Goal: Feedback & Contribution: Submit feedback/report problem

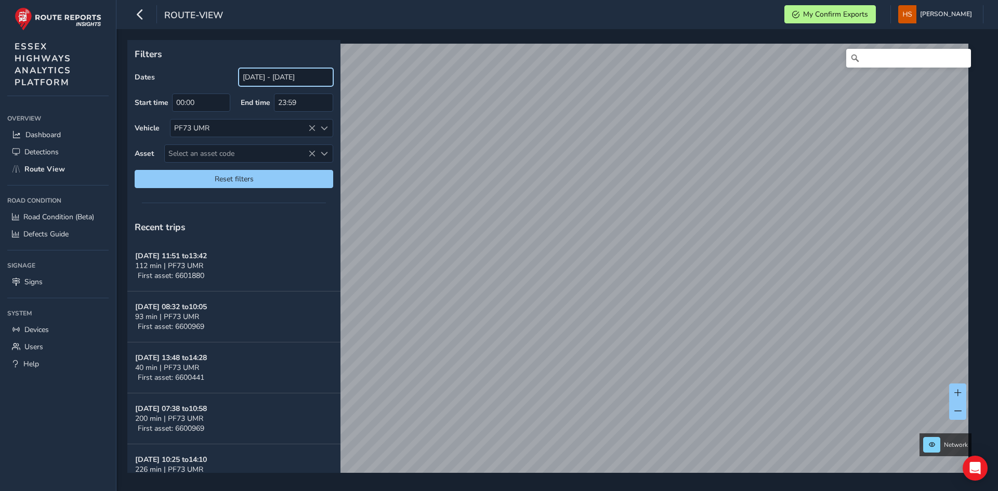
click at [292, 72] on input "[DATE] - [DATE]" at bounding box center [286, 77] width 95 height 18
click at [299, 77] on input "[DATE] - [DATE]" at bounding box center [286, 77] width 95 height 18
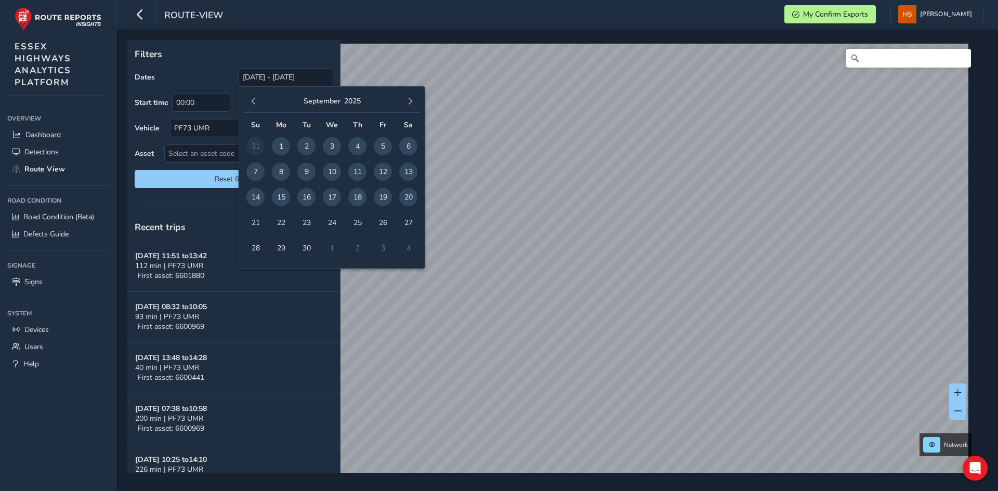
click at [381, 197] on span "19" at bounding box center [383, 197] width 18 height 18
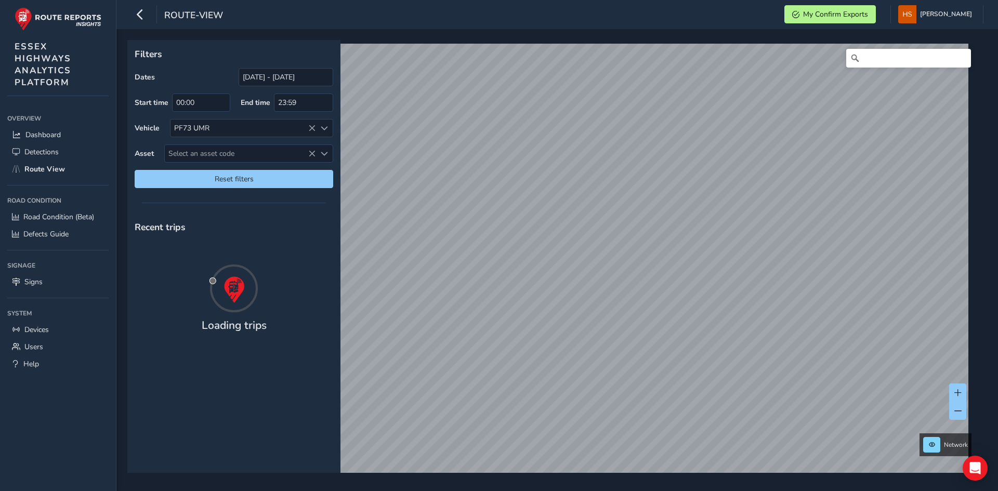
type input "[DATE] - [DATE]"
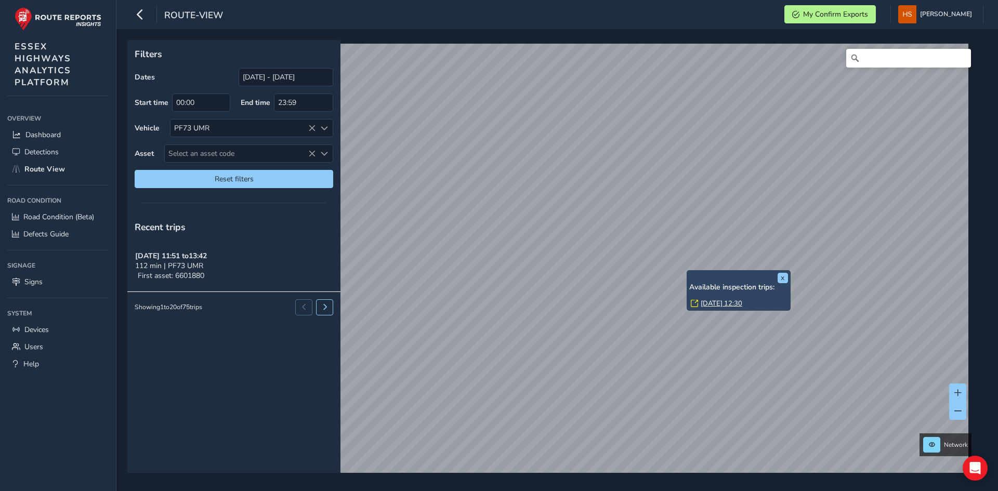
click at [713, 300] on link "[DATE] 12:30" at bounding box center [722, 303] width 42 height 9
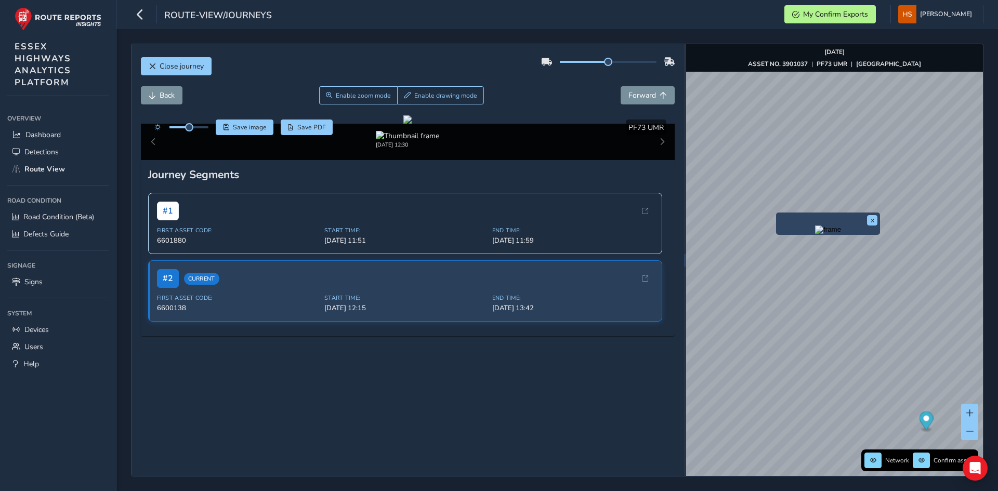
click at [815, 234] on img "Preview frame" at bounding box center [828, 230] width 26 height 8
click at [970, 410] on span at bounding box center [969, 413] width 7 height 7
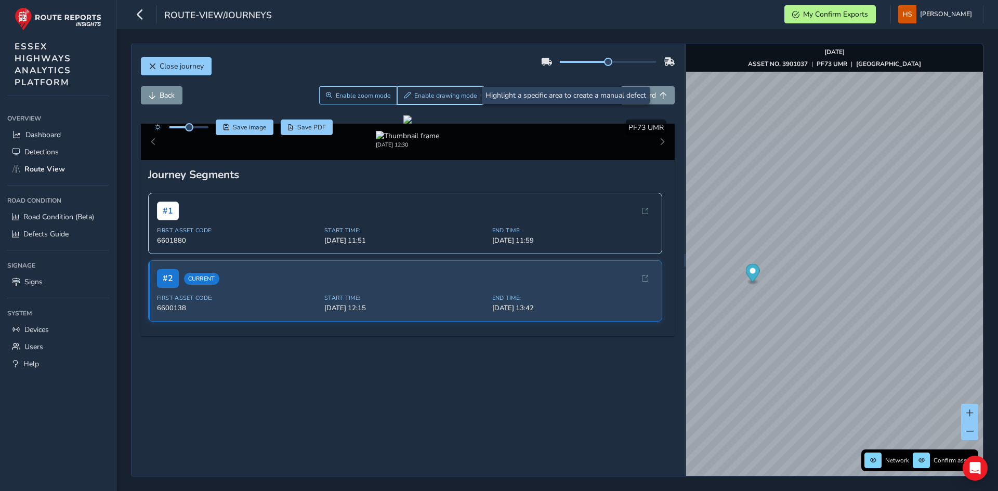
click at [432, 100] on button "Enable drawing mode" at bounding box center [440, 95] width 87 height 18
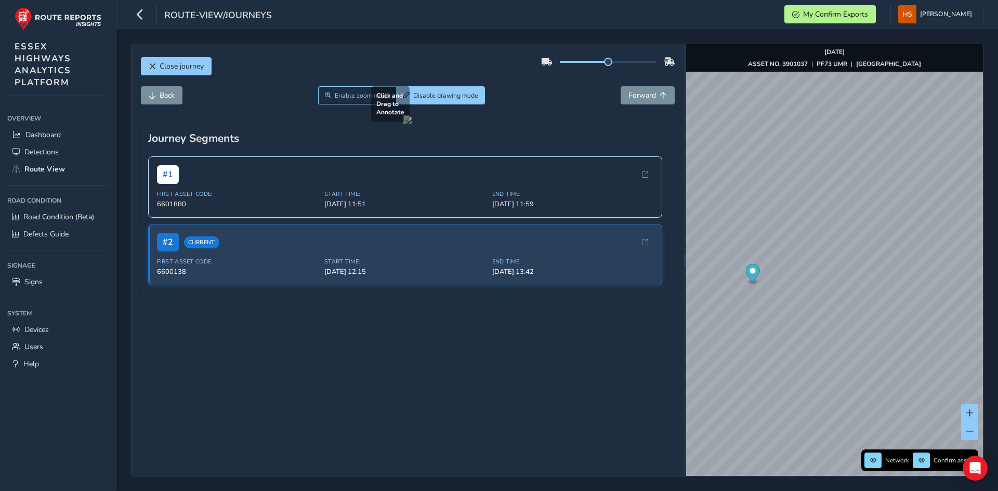
drag, startPoint x: 288, startPoint y: 365, endPoint x: 306, endPoint y: 374, distance: 19.5
click at [403, 124] on div at bounding box center [407, 119] width 8 height 8
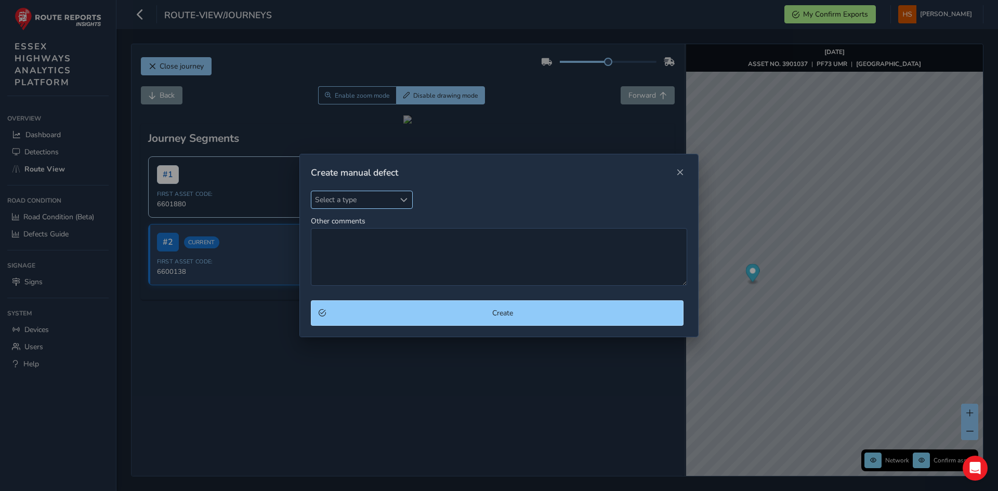
click at [377, 203] on span "Select a type" at bounding box center [353, 199] width 84 height 17
type input "ca"
click at [386, 252] on li "Carriage Way" at bounding box center [372, 247] width 123 height 17
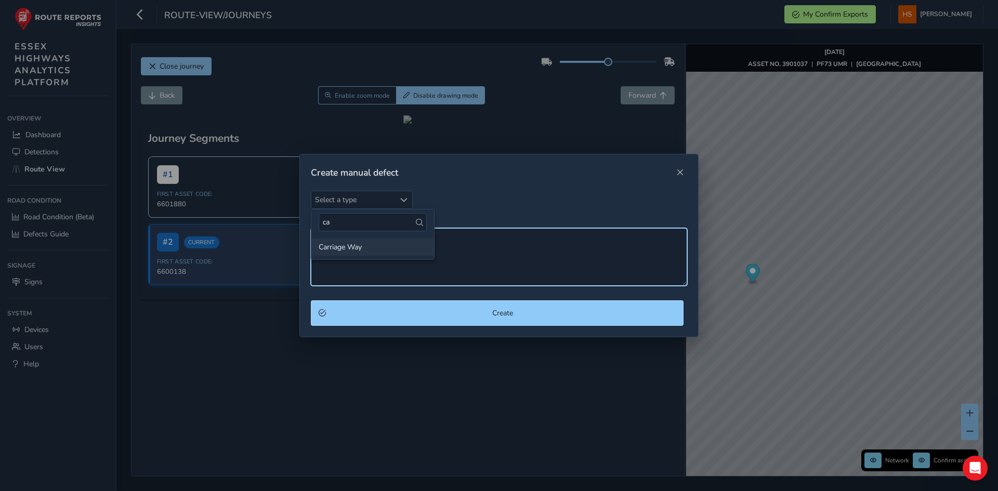
click at [386, 250] on textarea "Other comments" at bounding box center [499, 257] width 376 height 58
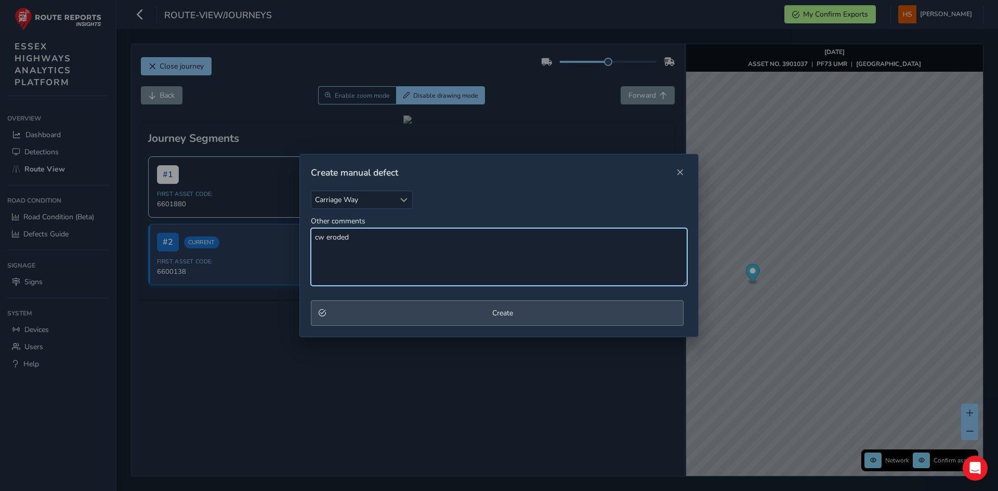
type textarea "cw eroded"
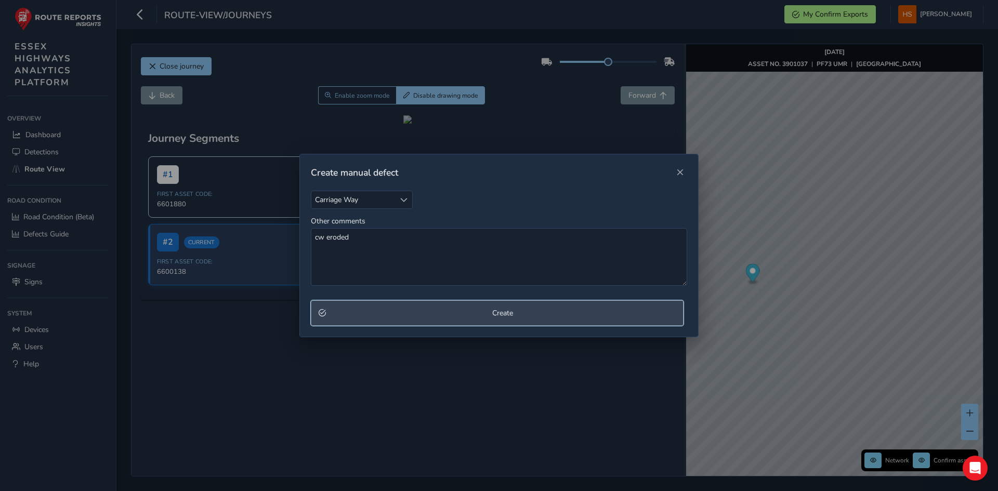
click at [348, 311] on span "Create" at bounding box center [503, 313] width 346 height 10
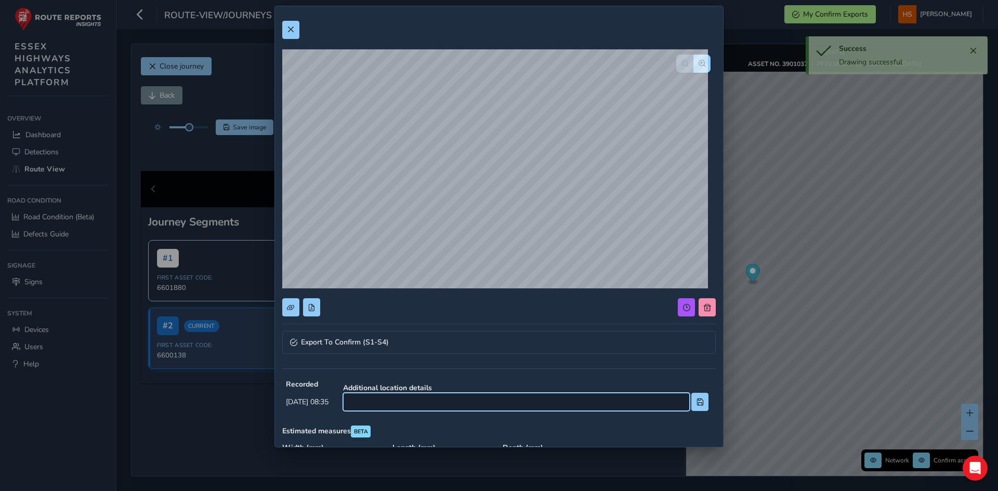
click at [562, 400] on input at bounding box center [516, 402] width 347 height 18
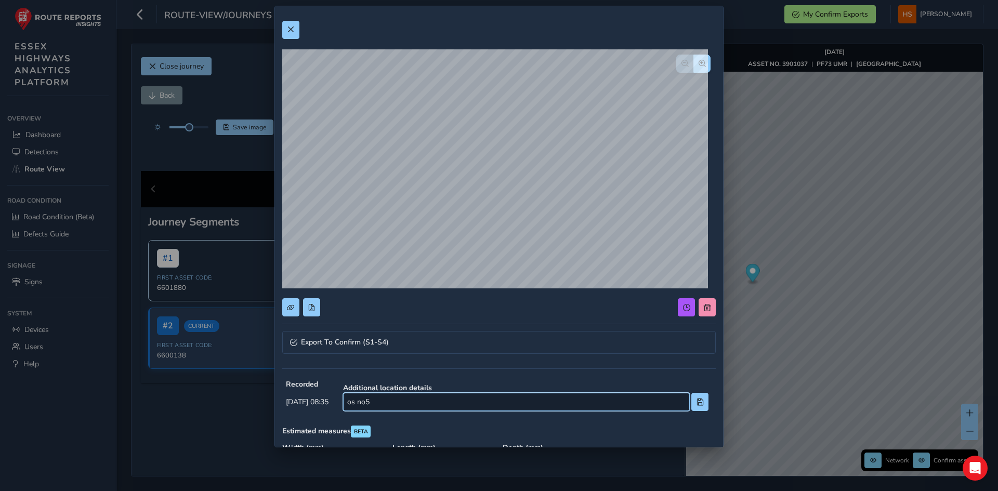
scroll to position [52, 0]
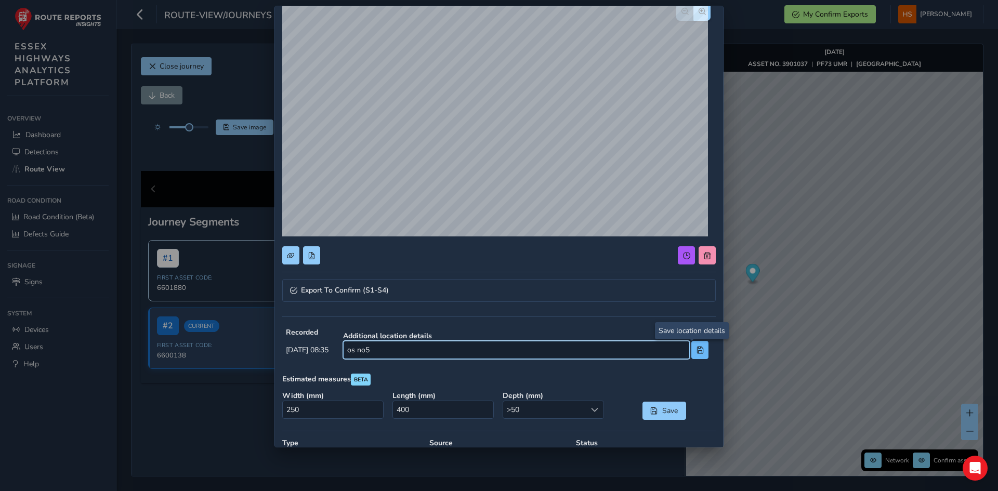
type input "os no5"
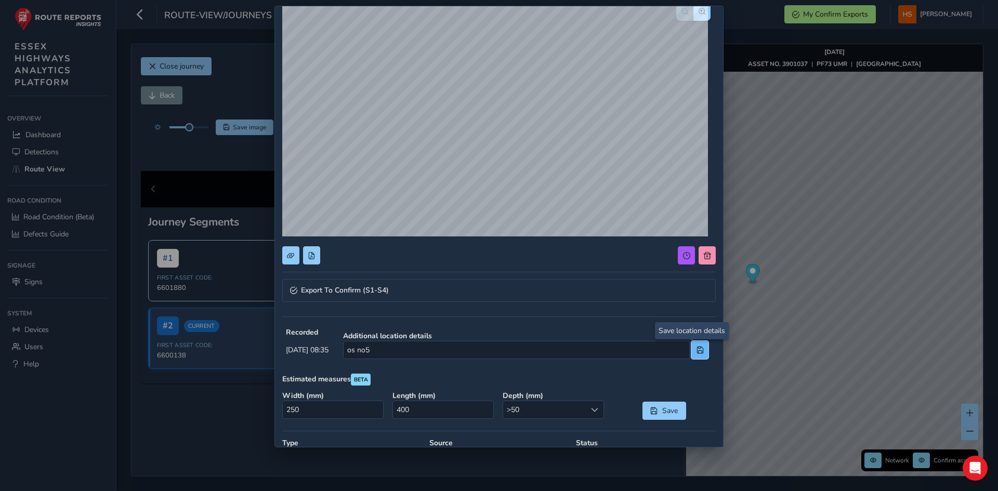
click at [696, 347] on span at bounding box center [699, 350] width 7 height 7
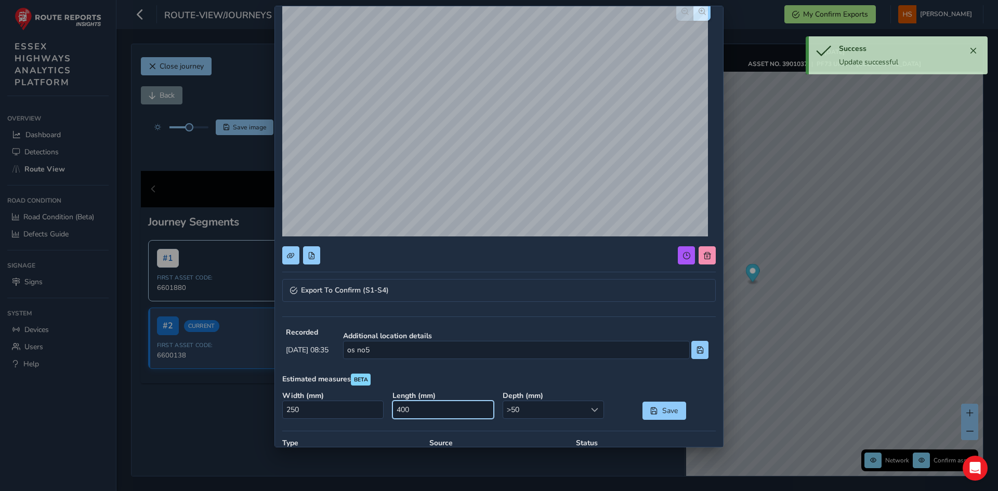
drag, startPoint x: 450, startPoint y: 413, endPoint x: 441, endPoint y: 407, distance: 10.1
click at [414, 408] on input "400" at bounding box center [442, 410] width 101 height 18
type input "0"
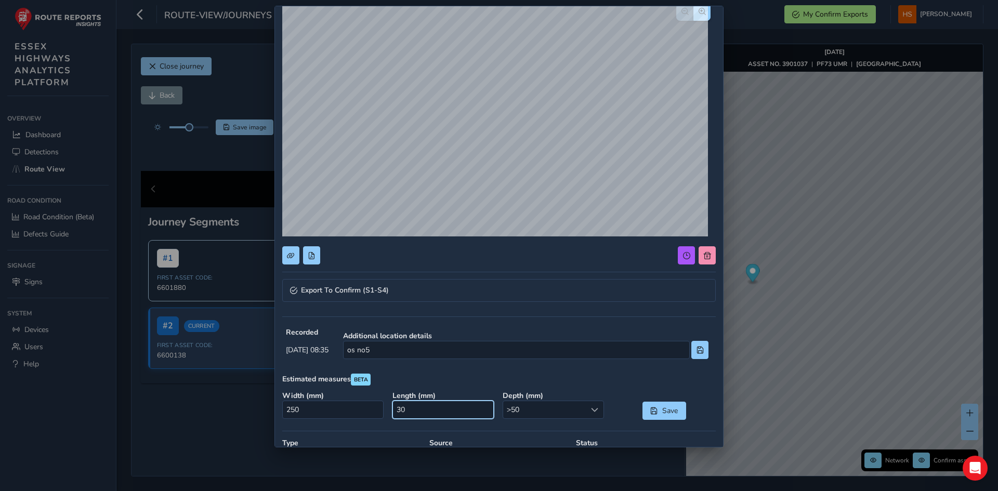
type input "300"
click at [340, 416] on input "250" at bounding box center [332, 410] width 101 height 18
click at [664, 402] on button "Save" at bounding box center [664, 411] width 44 height 18
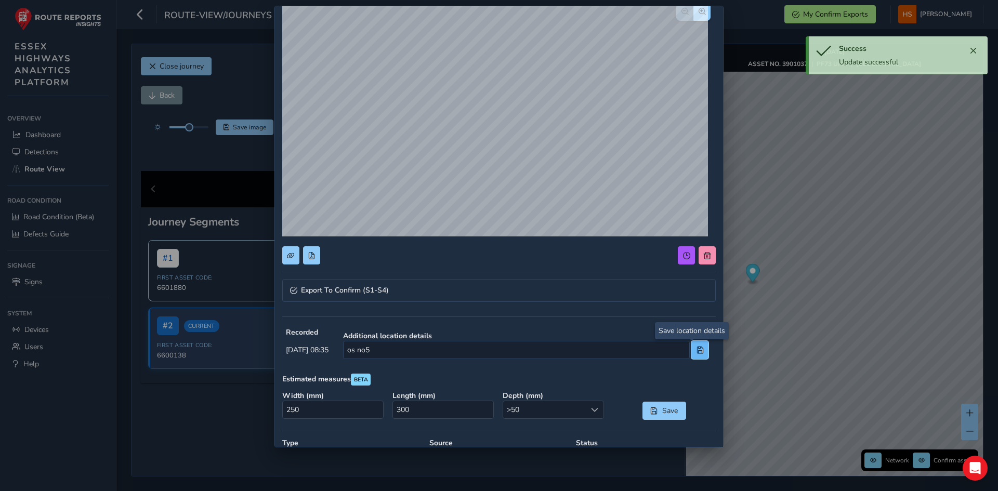
click at [696, 352] on span at bounding box center [699, 350] width 7 height 7
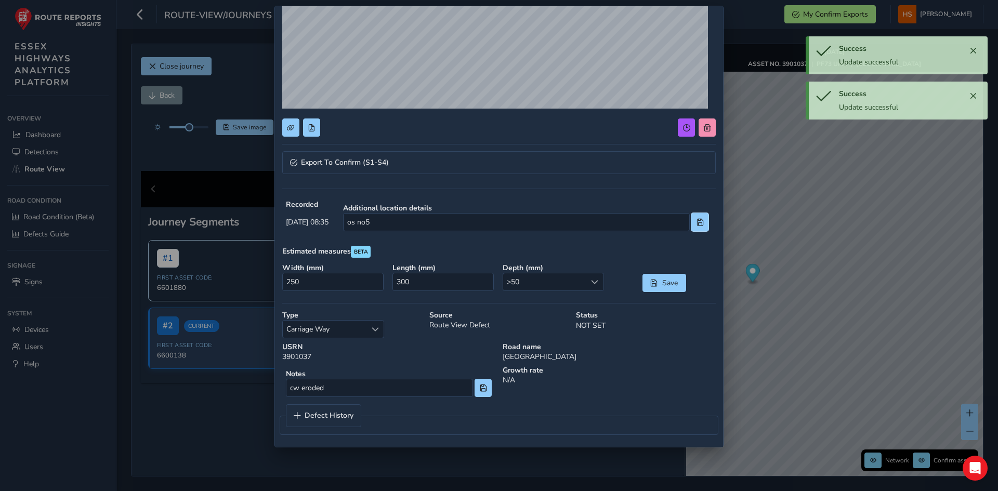
scroll to position [182, 0]
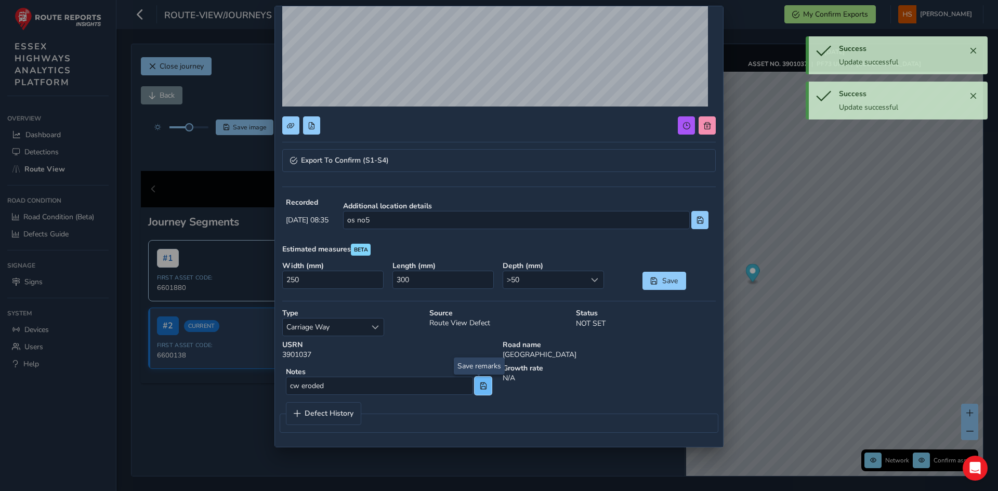
click at [480, 386] on span at bounding box center [483, 386] width 7 height 7
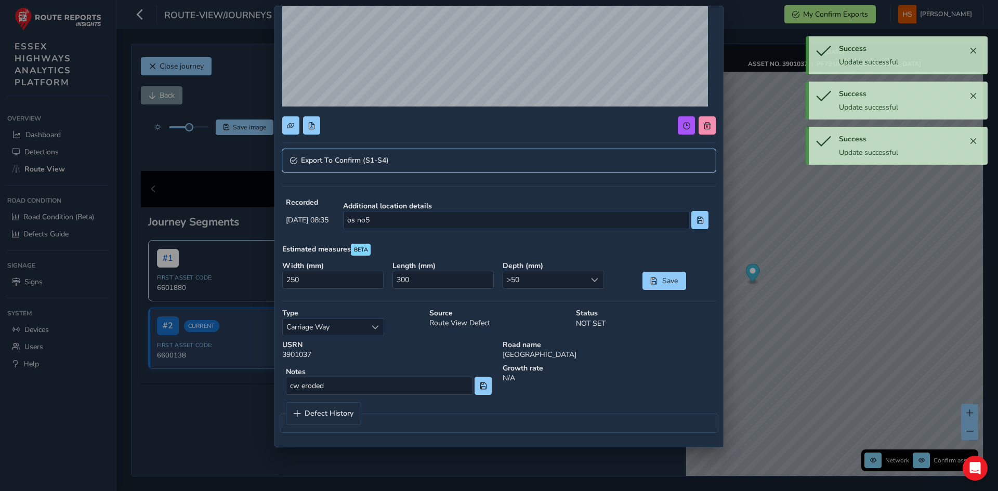
drag, startPoint x: 420, startPoint y: 158, endPoint x: 414, endPoint y: 171, distance: 14.4
click at [420, 158] on link "Export To Confirm (S1-S4)" at bounding box center [498, 160] width 433 height 23
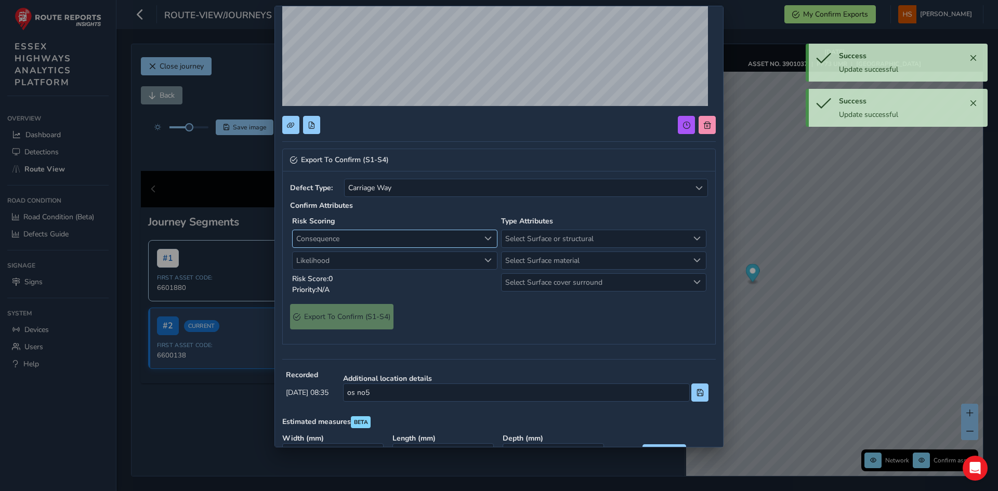
click at [370, 230] on span "Consequence" at bounding box center [386, 238] width 187 height 17
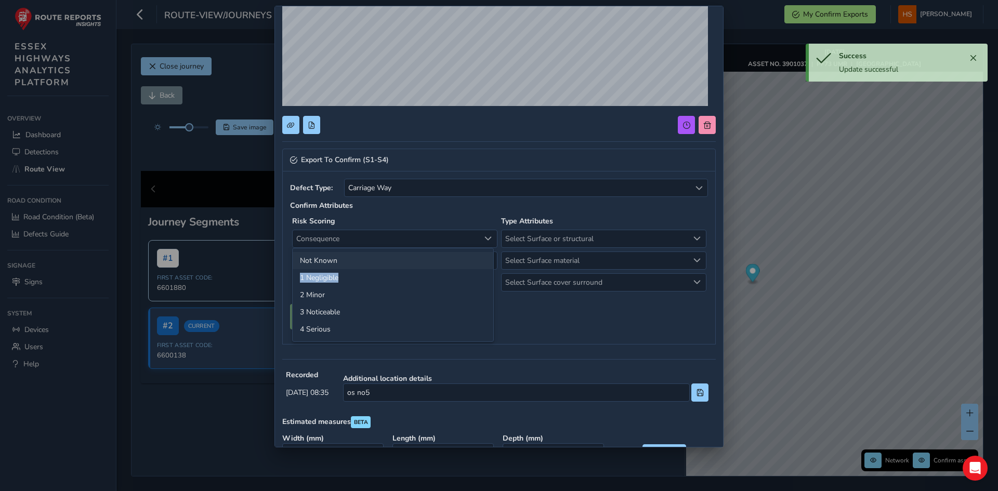
click at [347, 268] on ul "Not Known 1 Negligible 2 Minor 3 Noticeable 4 Serious" at bounding box center [393, 294] width 201 height 93
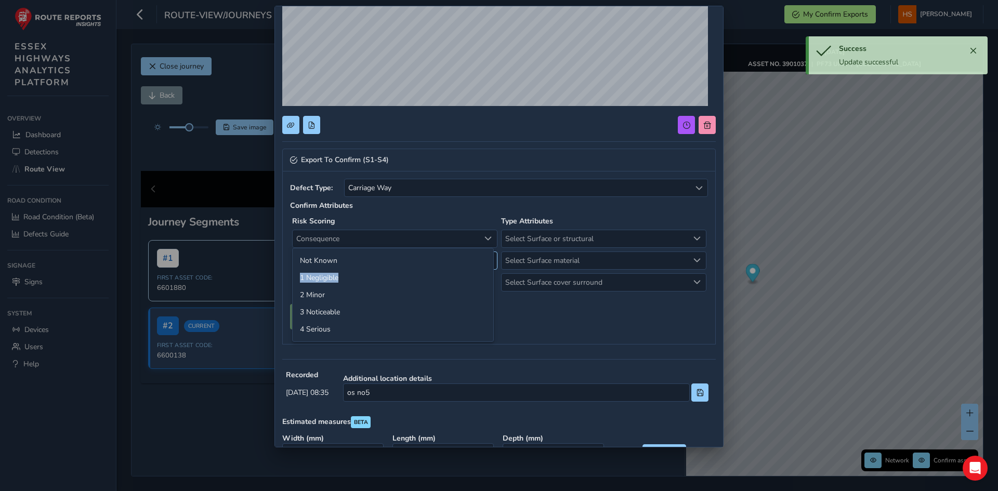
click at [354, 262] on li "Not Known" at bounding box center [393, 260] width 201 height 17
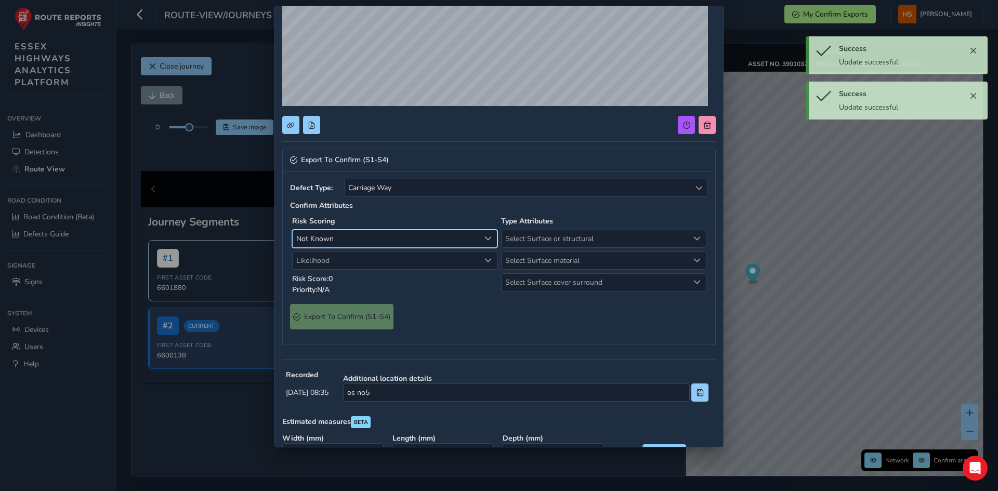
click at [349, 238] on span "Not Known" at bounding box center [386, 238] width 187 height 17
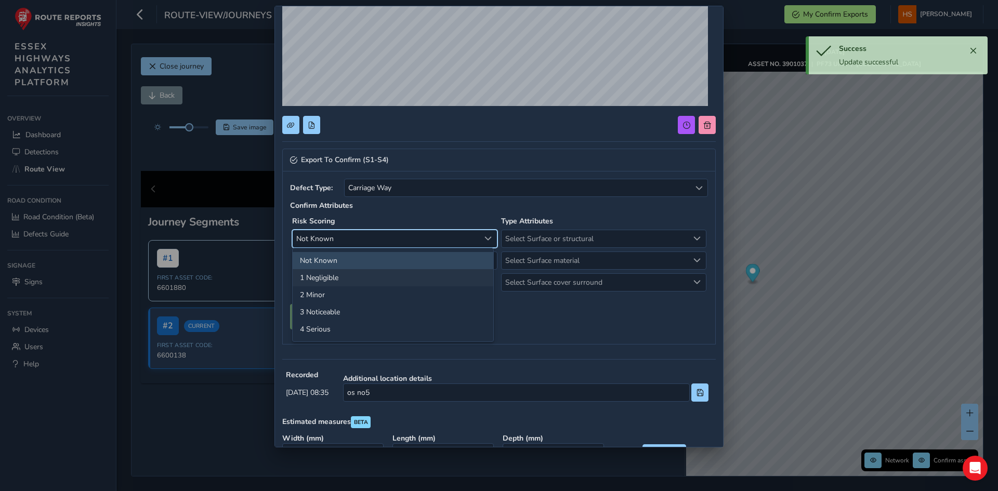
click at [337, 278] on li "1 Negligible" at bounding box center [393, 277] width 201 height 17
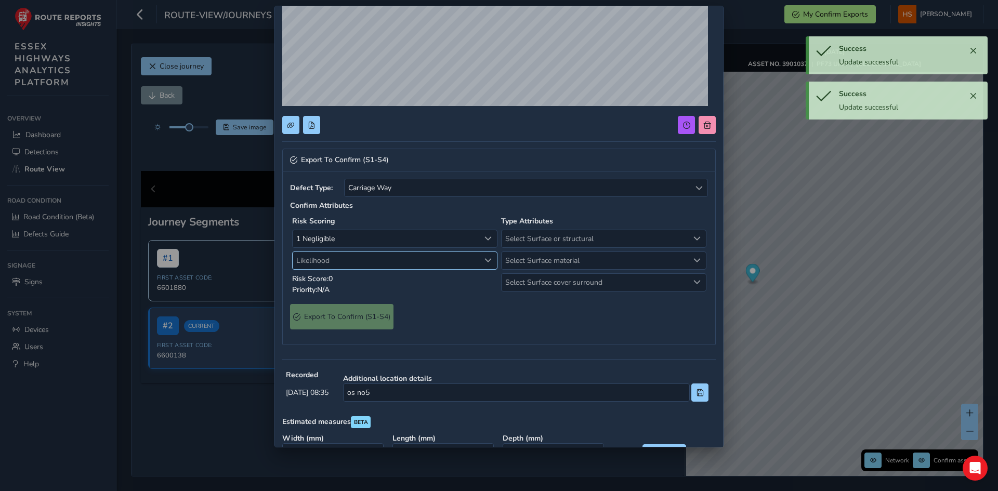
click at [353, 265] on span "Likelihood" at bounding box center [386, 260] width 187 height 17
click at [316, 331] on li "3 Medium" at bounding box center [393, 333] width 201 height 17
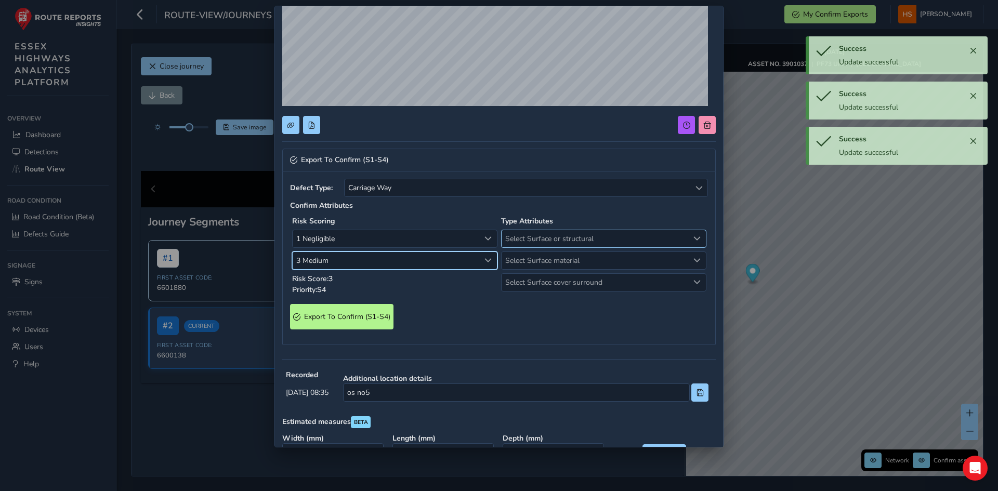
click at [541, 238] on span "Select Surface or structural" at bounding box center [595, 238] width 187 height 17
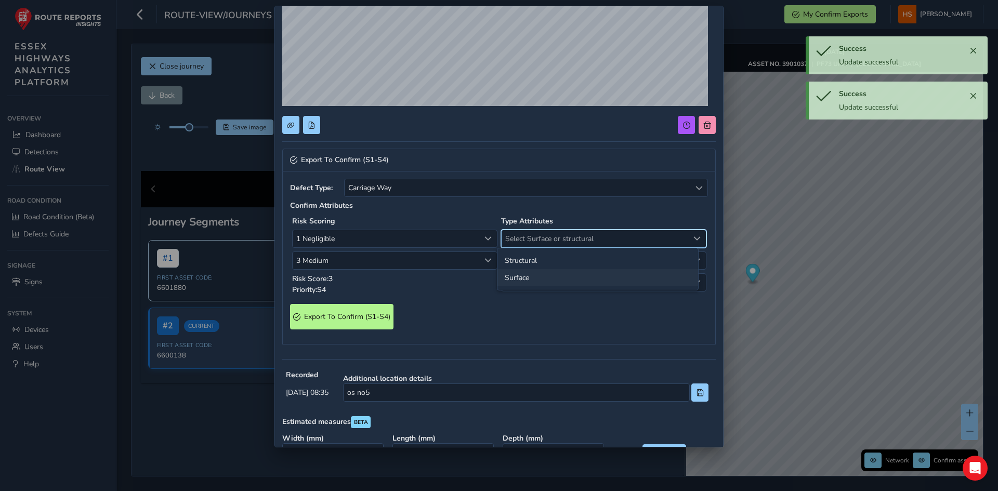
click at [526, 284] on li "Surface" at bounding box center [597, 277] width 201 height 17
click at [538, 260] on span "Select Surface material" at bounding box center [595, 260] width 187 height 17
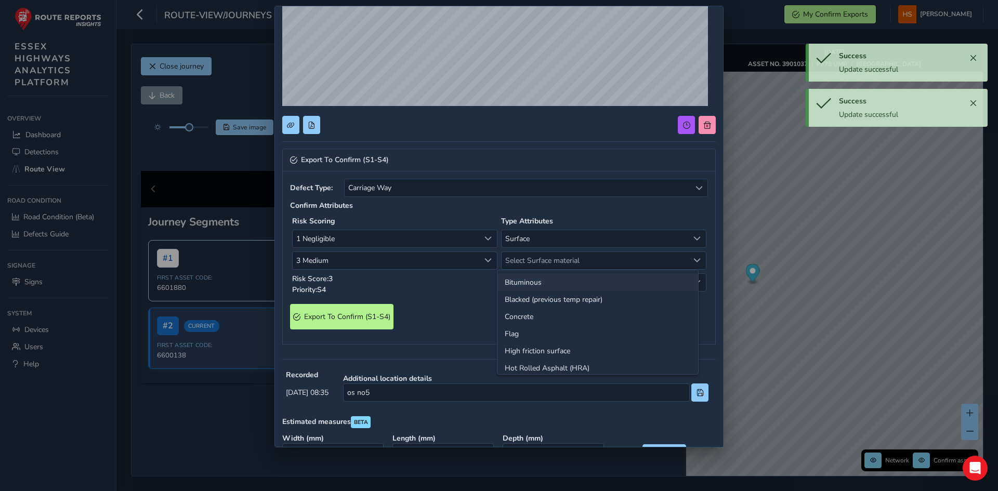
click at [527, 287] on li "Bituminous" at bounding box center [597, 282] width 201 height 17
click at [528, 287] on span "Select Surface cover surround" at bounding box center [595, 282] width 187 height 17
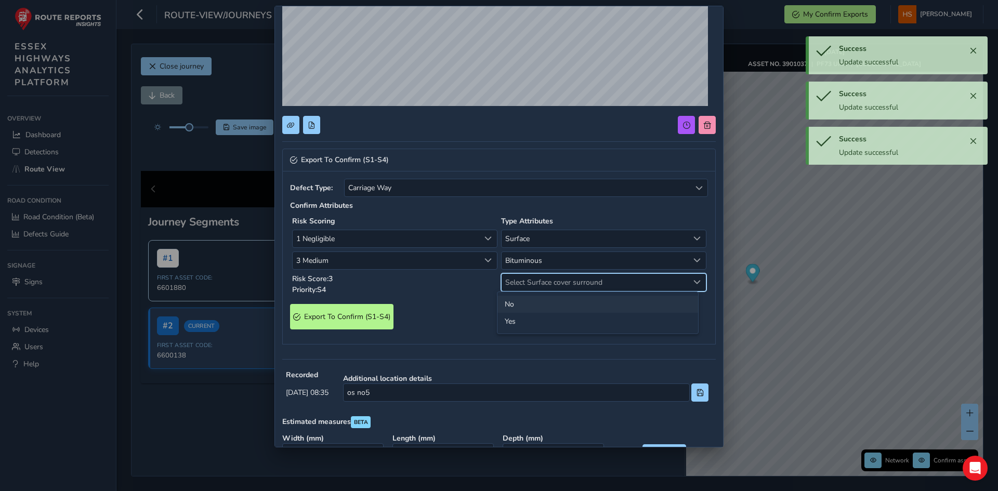
click at [518, 306] on li "No" at bounding box center [597, 304] width 201 height 17
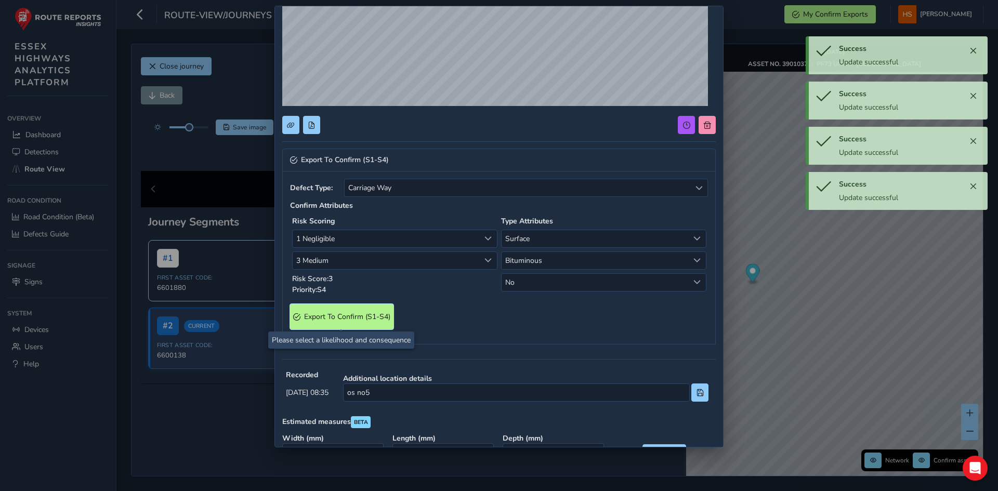
drag, startPoint x: 336, startPoint y: 313, endPoint x: 348, endPoint y: 312, distance: 11.5
click at [348, 312] on span "Export To Confirm (S1-S4)" at bounding box center [347, 317] width 86 height 10
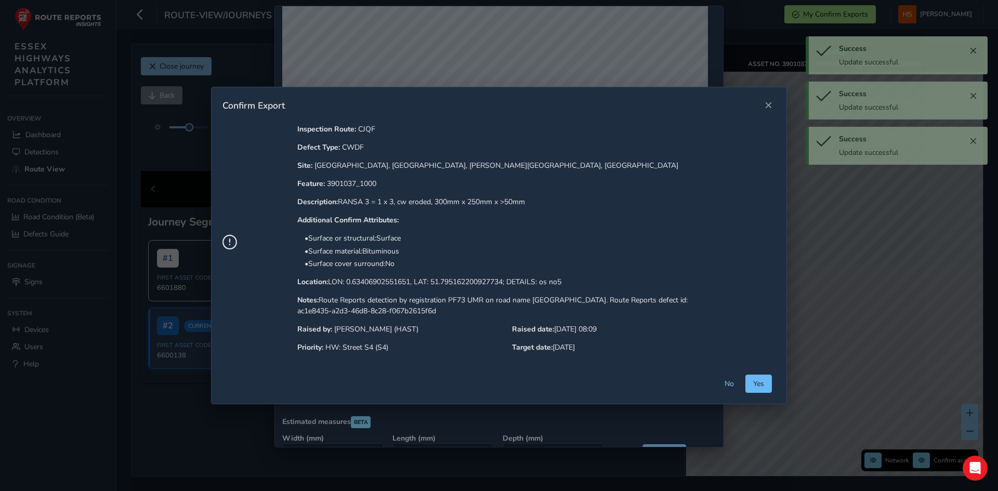
click at [764, 387] on span "Yes" at bounding box center [758, 384] width 11 height 10
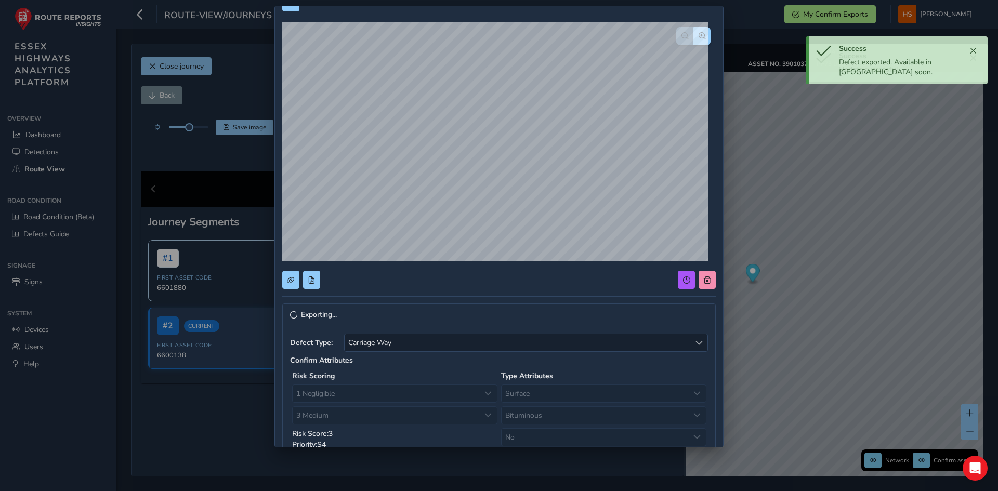
scroll to position [0, 0]
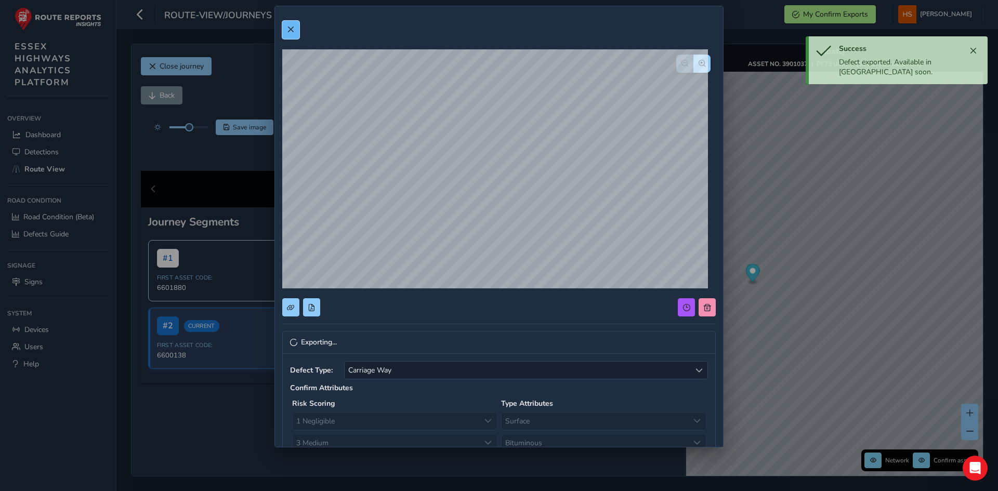
click at [294, 21] on button at bounding box center [290, 30] width 17 height 18
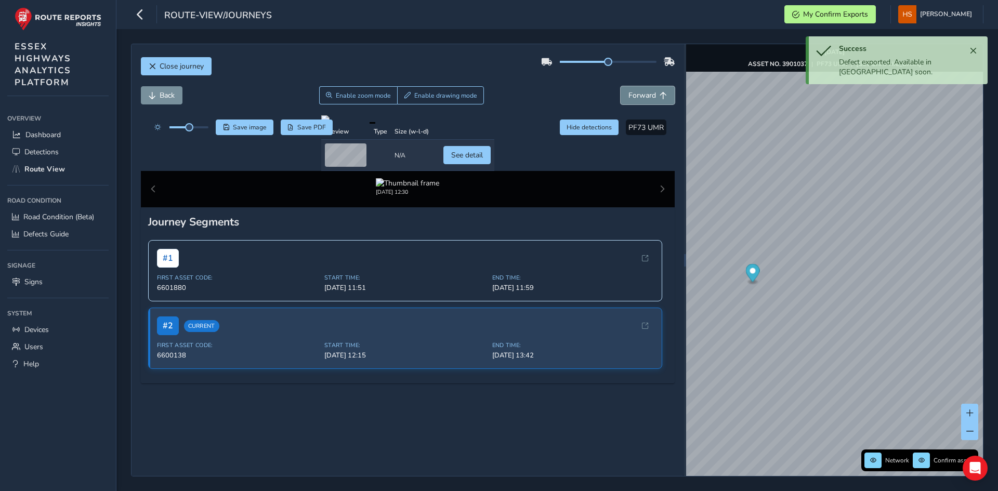
click at [636, 98] on span "Forward" at bounding box center [642, 95] width 28 height 10
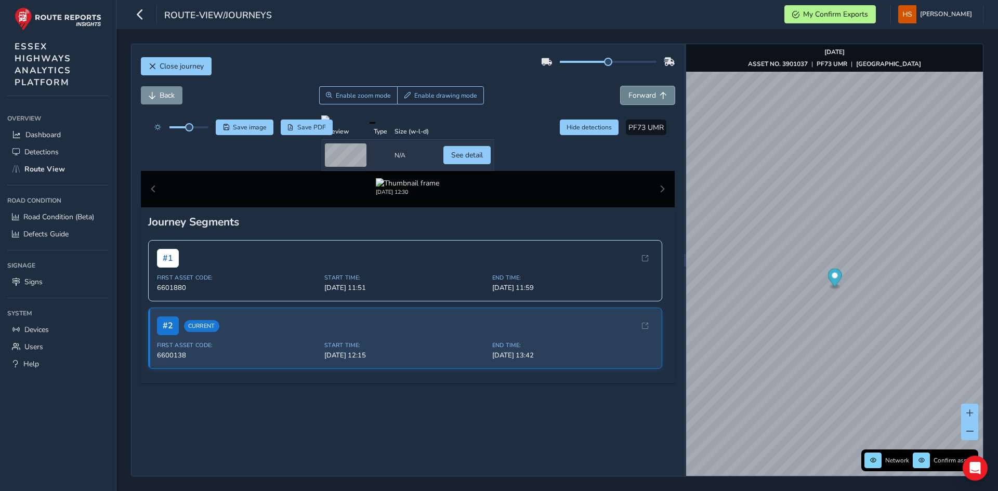
click at [636, 98] on span "Forward" at bounding box center [642, 95] width 28 height 10
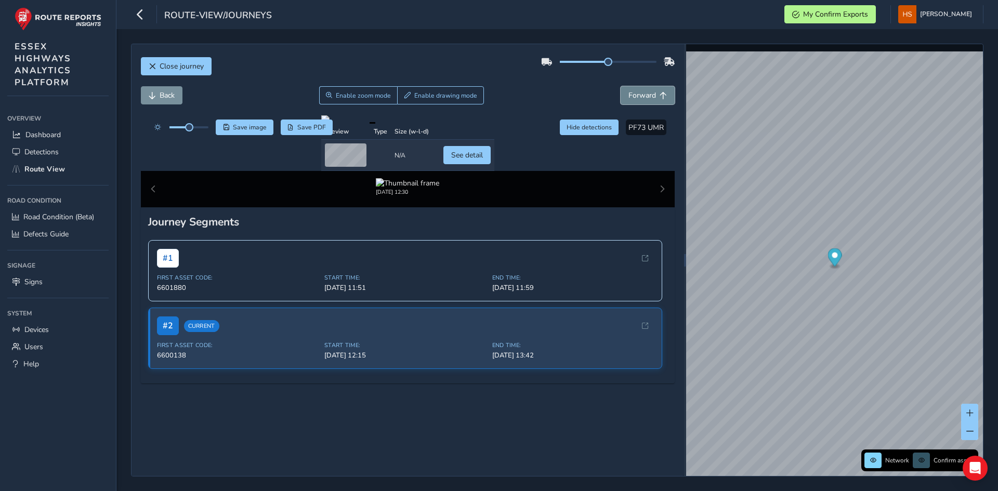
click at [636, 98] on span "Forward" at bounding box center [642, 95] width 28 height 10
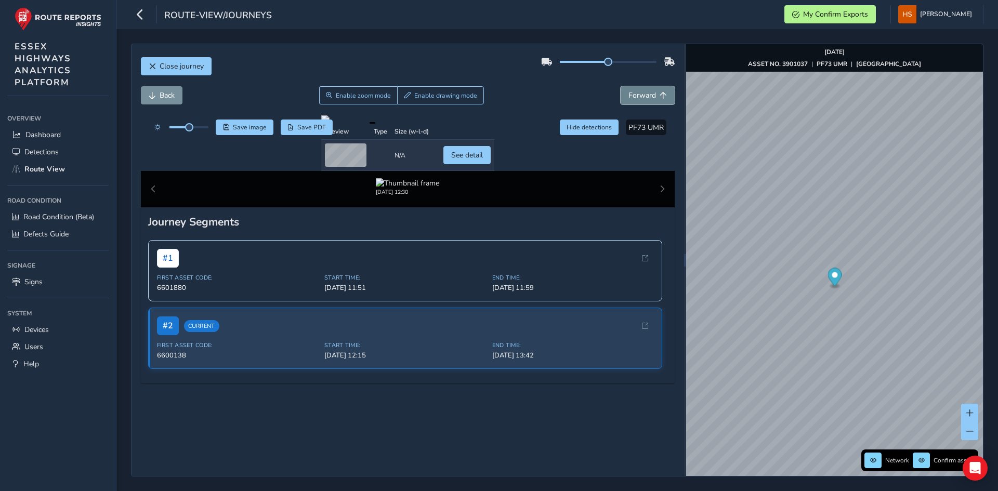
click at [636, 98] on span "Forward" at bounding box center [642, 95] width 28 height 10
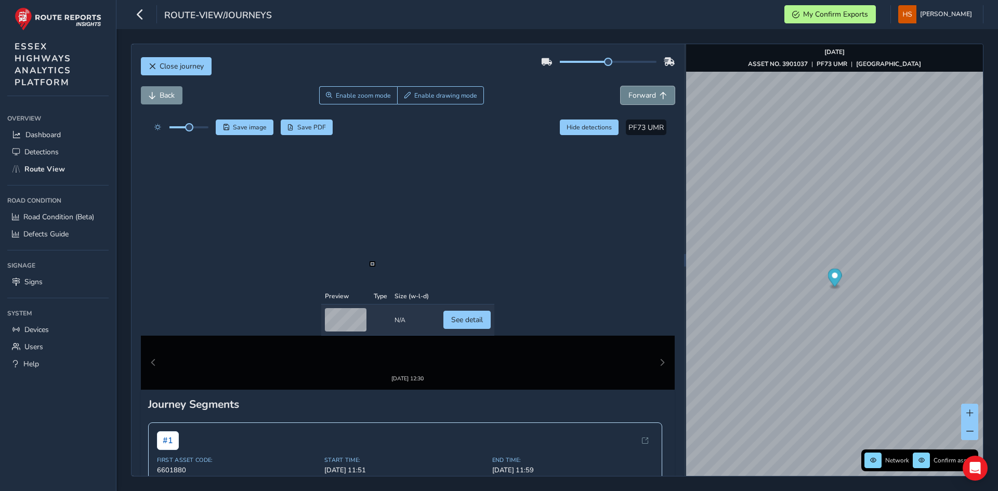
click at [636, 98] on span "Forward" at bounding box center [642, 95] width 28 height 10
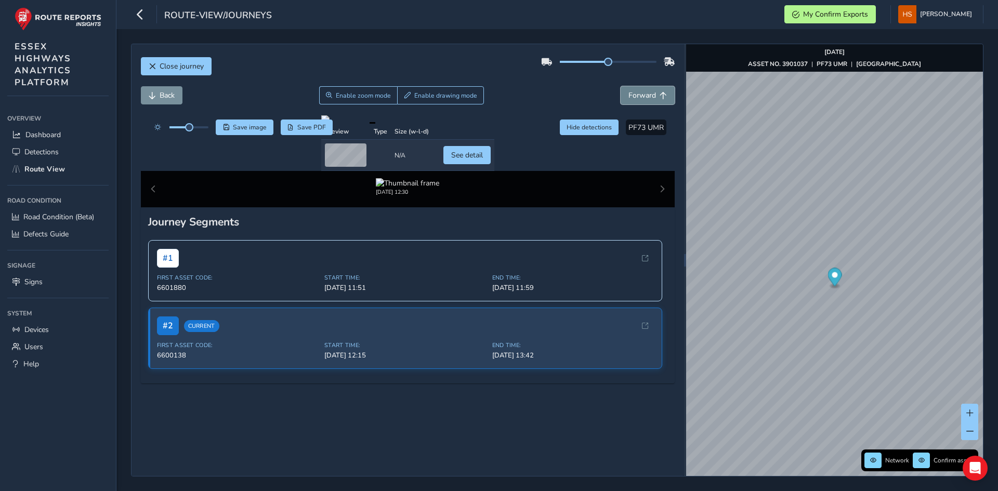
click at [636, 98] on span "Forward" at bounding box center [642, 95] width 28 height 10
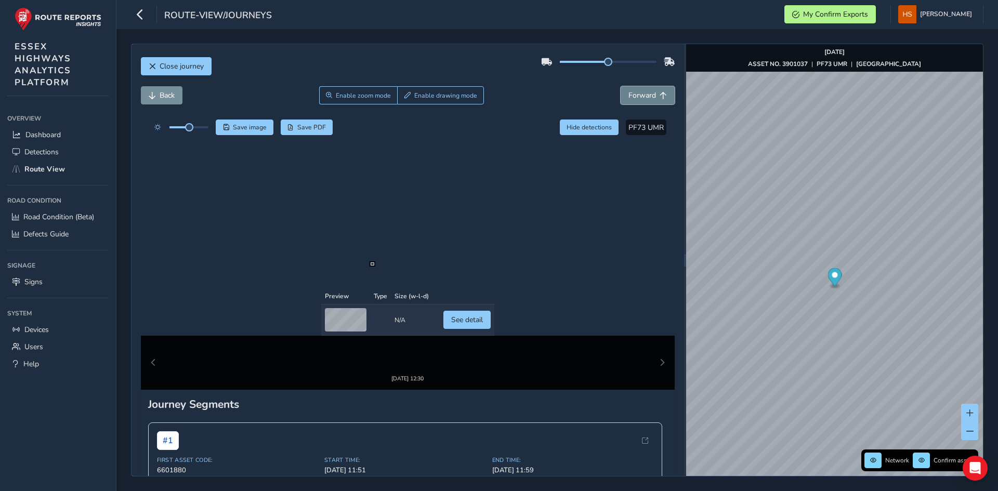
click at [636, 98] on span "Forward" at bounding box center [642, 95] width 28 height 10
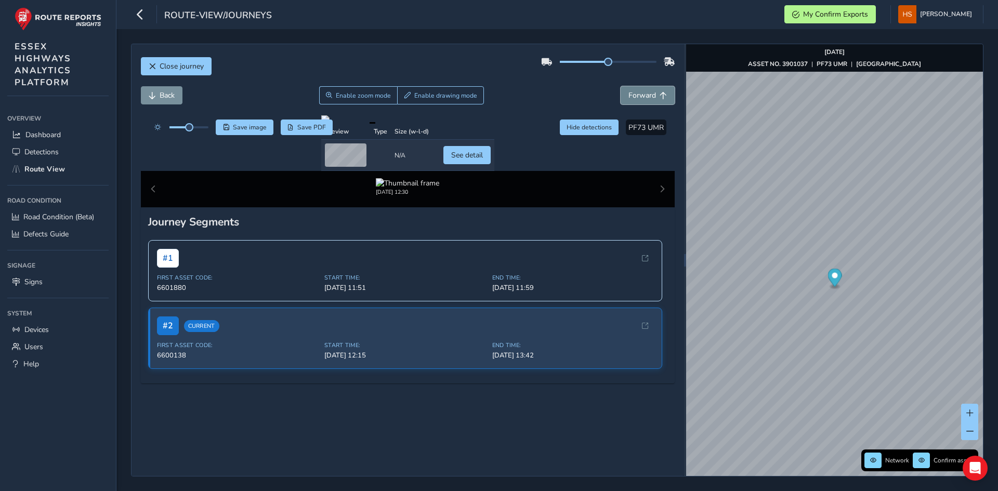
drag, startPoint x: 636, startPoint y: 98, endPoint x: 643, endPoint y: 99, distance: 6.8
click at [639, 99] on span "Forward" at bounding box center [642, 95] width 28 height 10
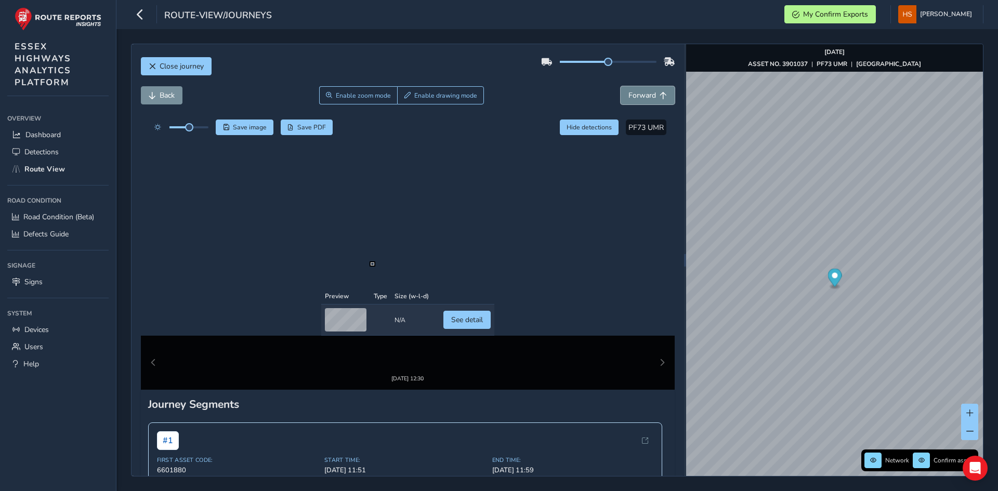
click at [646, 103] on button "Forward" at bounding box center [648, 95] width 54 height 18
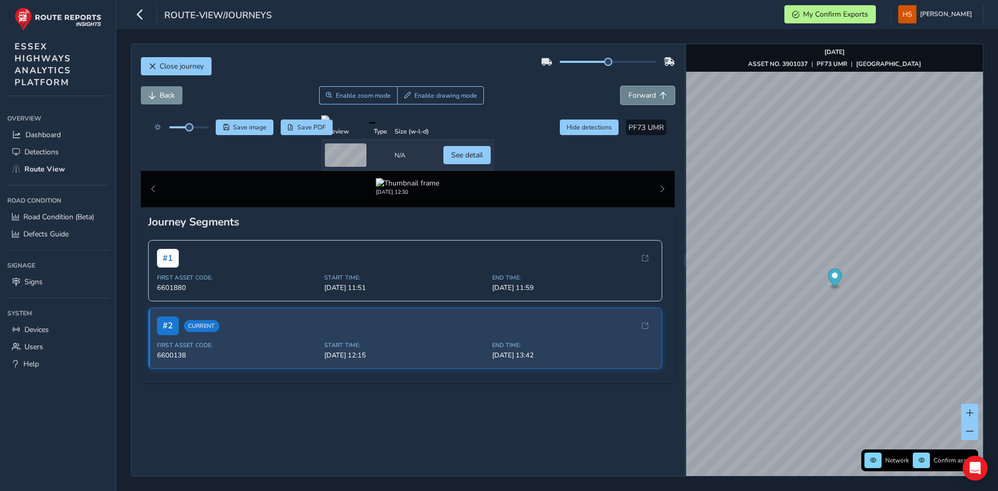
click at [647, 103] on button "Forward" at bounding box center [648, 95] width 54 height 18
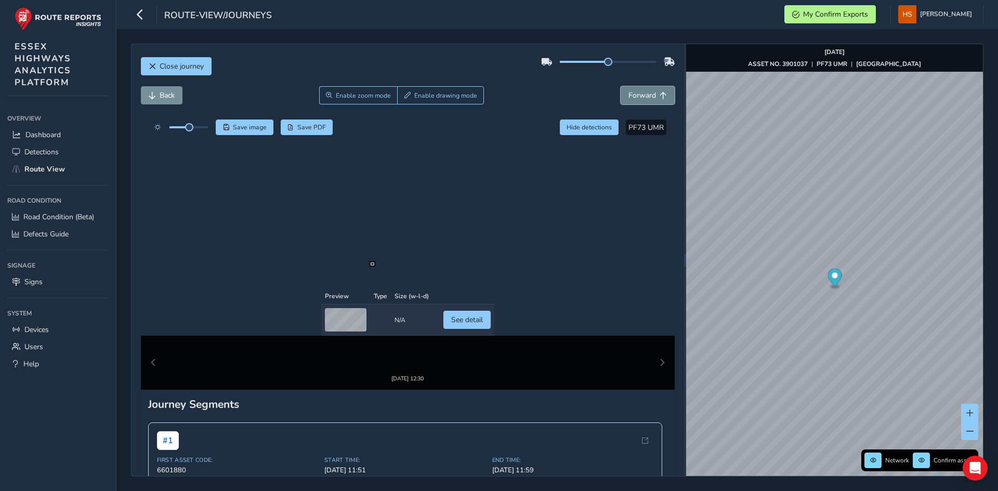
click at [647, 103] on button "Forward" at bounding box center [648, 95] width 54 height 18
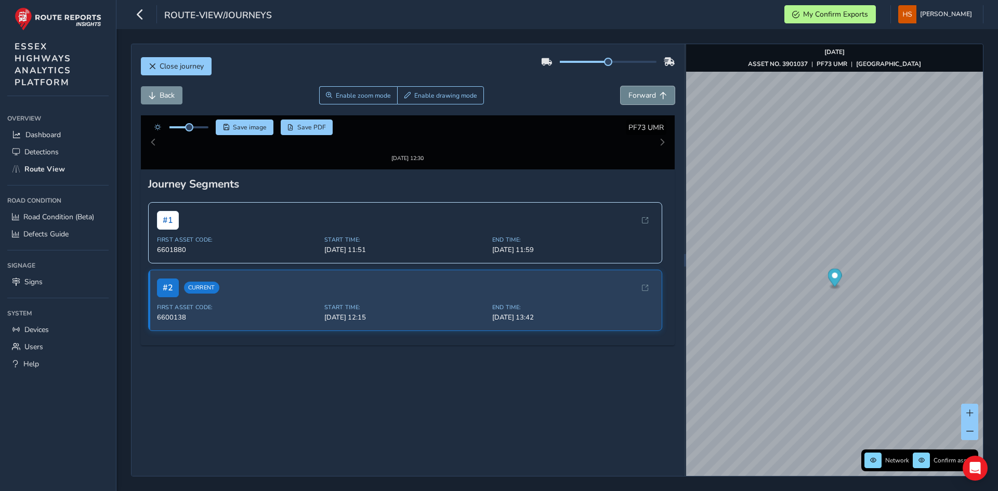
click at [647, 103] on button "Forward" at bounding box center [648, 95] width 54 height 18
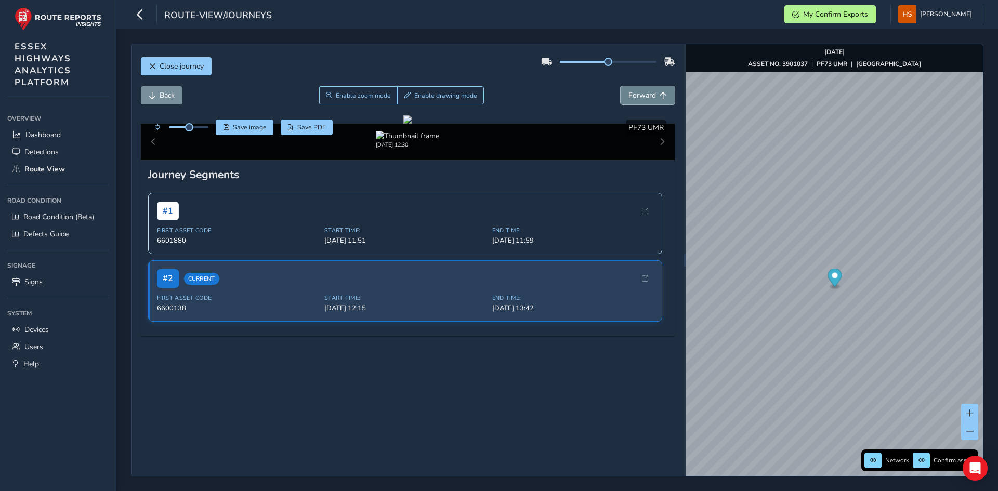
click at [647, 103] on button "Forward" at bounding box center [648, 95] width 54 height 18
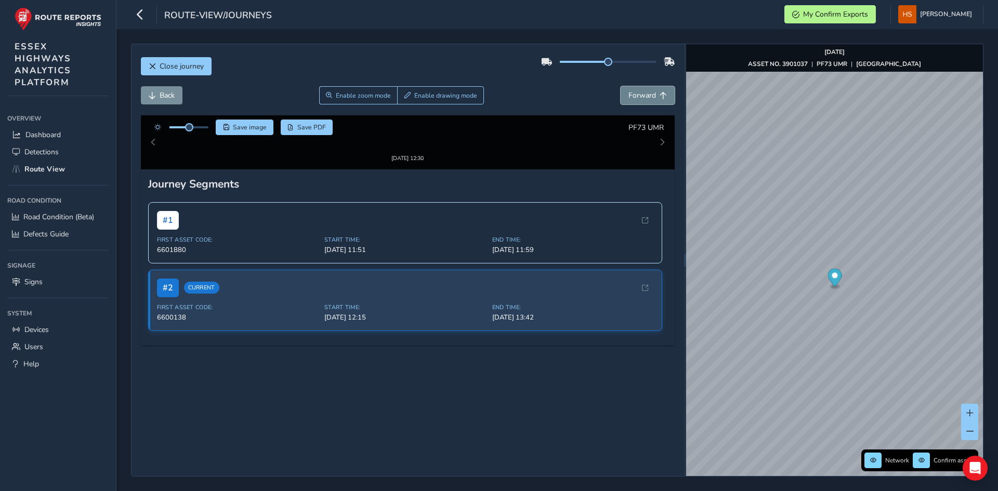
click at [647, 103] on button "Forward" at bounding box center [648, 95] width 54 height 18
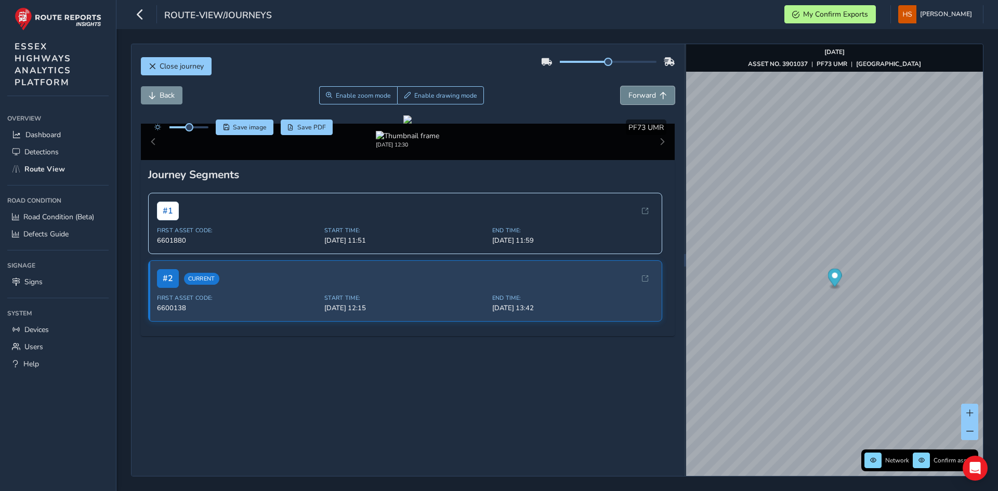
click at [647, 103] on button "Forward" at bounding box center [648, 95] width 54 height 18
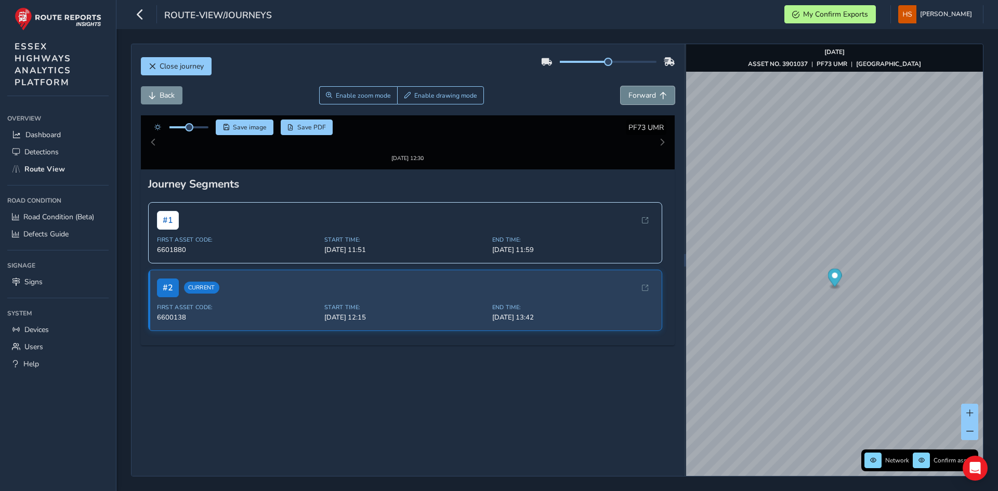
click at [647, 103] on button "Forward" at bounding box center [648, 95] width 54 height 18
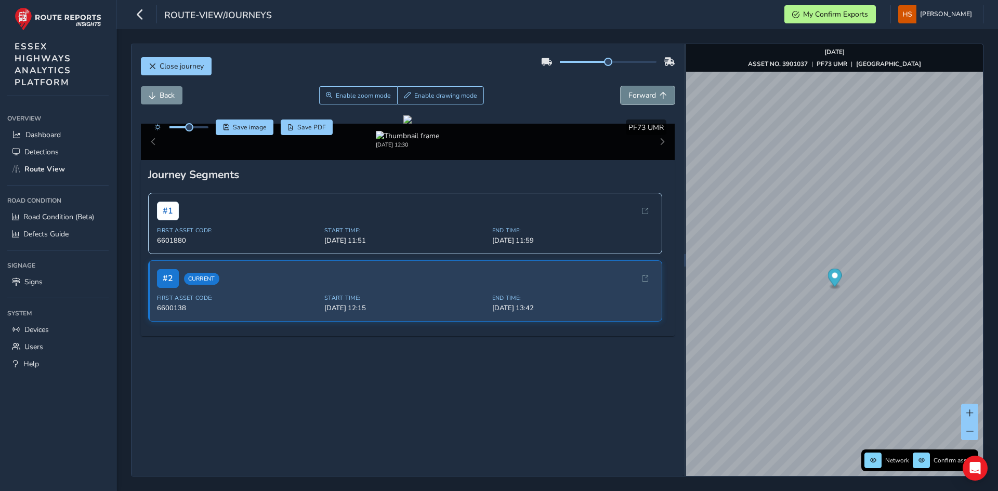
click at [647, 103] on button "Forward" at bounding box center [648, 95] width 54 height 18
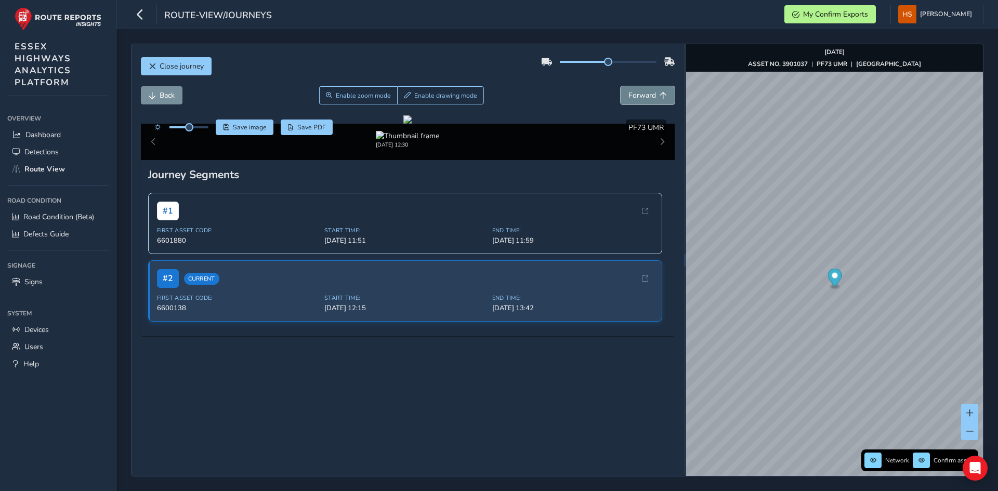
click at [647, 103] on button "Forward" at bounding box center [648, 95] width 54 height 18
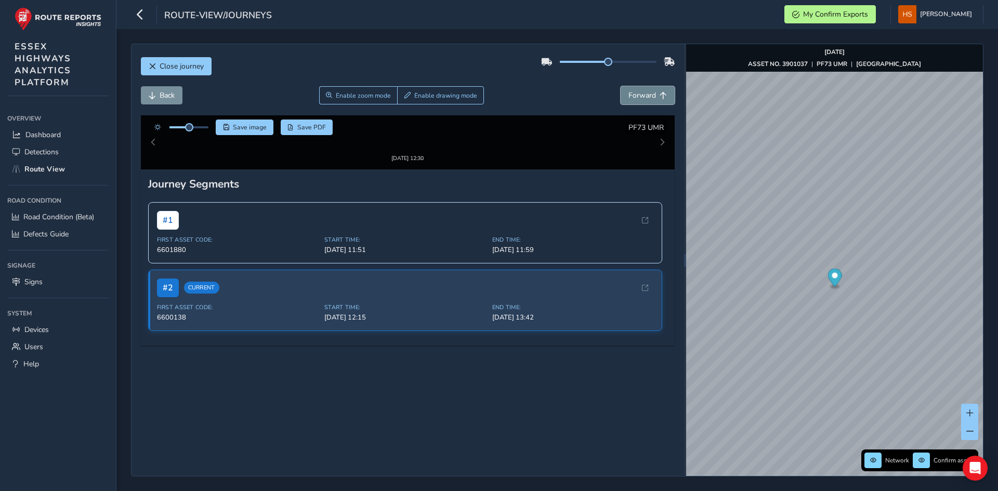
click at [647, 103] on button "Forward" at bounding box center [648, 95] width 54 height 18
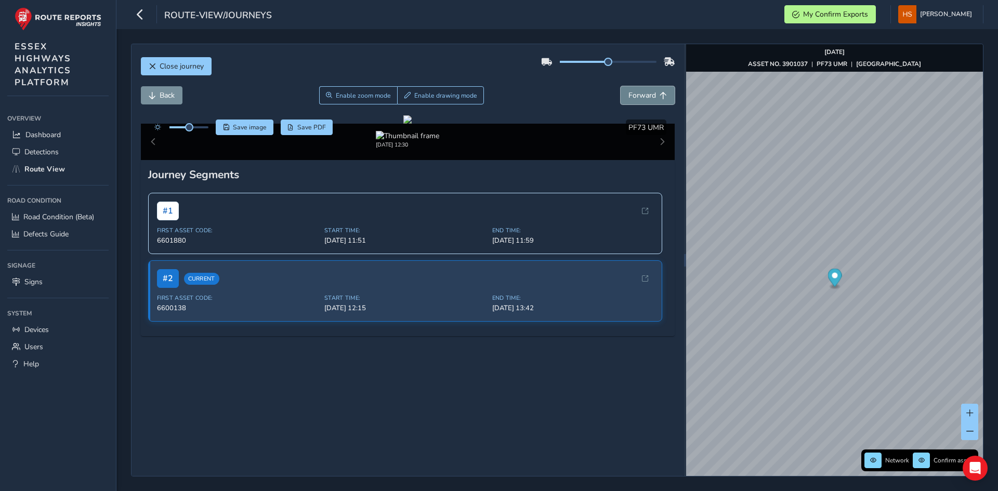
click at [647, 103] on button "Forward" at bounding box center [648, 95] width 54 height 18
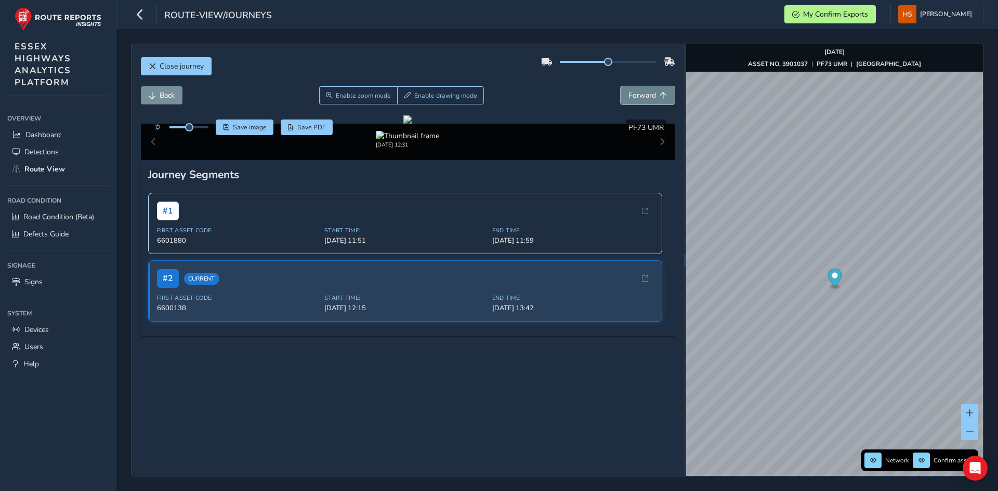
click at [647, 103] on button "Forward" at bounding box center [648, 95] width 54 height 18
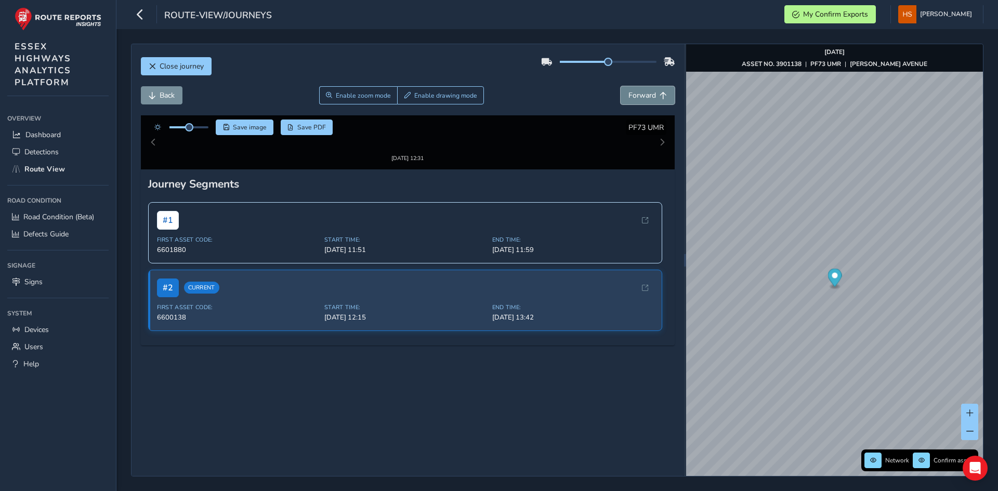
click at [646, 103] on button "Forward" at bounding box center [648, 95] width 54 height 18
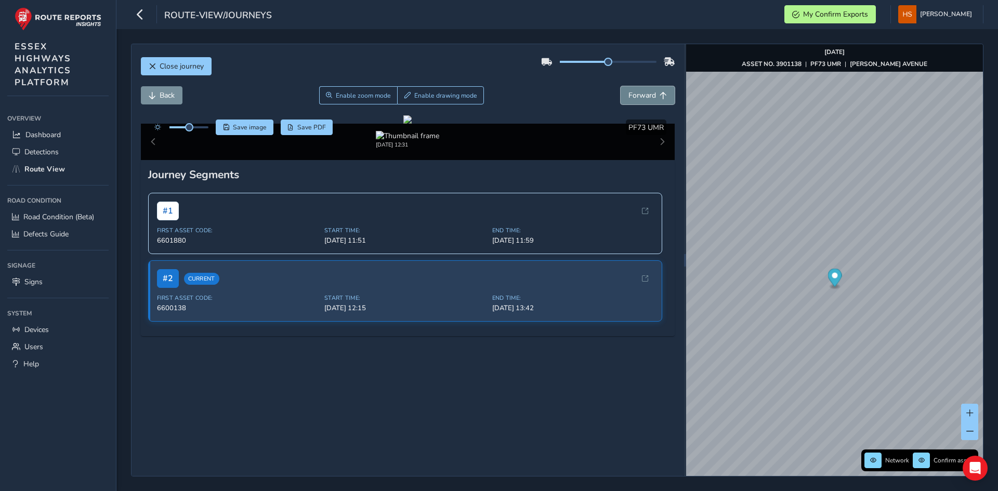
click at [646, 103] on button "Forward" at bounding box center [648, 95] width 54 height 18
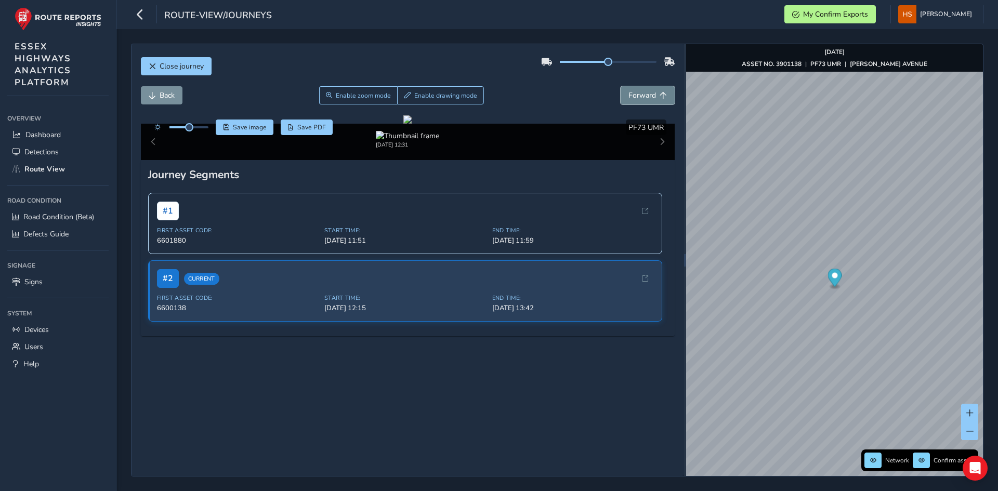
click at [646, 103] on button "Forward" at bounding box center [648, 95] width 54 height 18
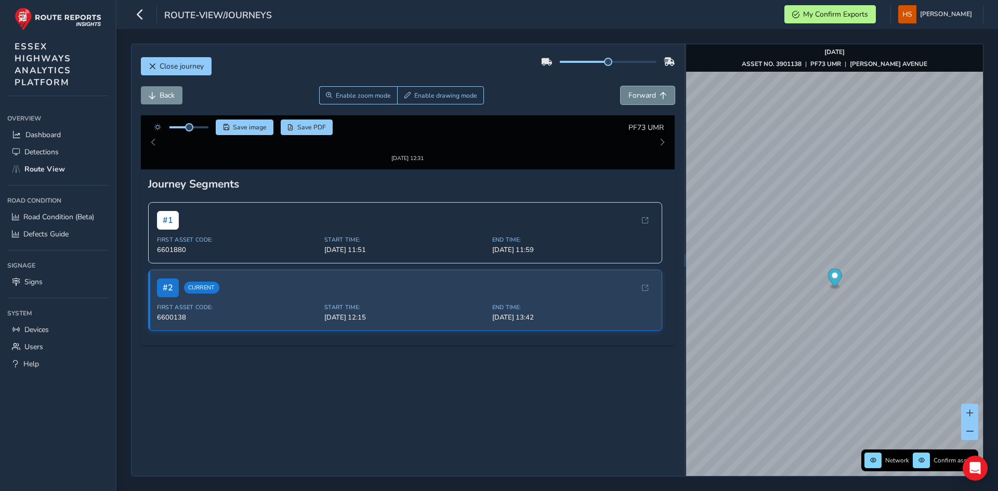
click at [646, 103] on button "Forward" at bounding box center [648, 95] width 54 height 18
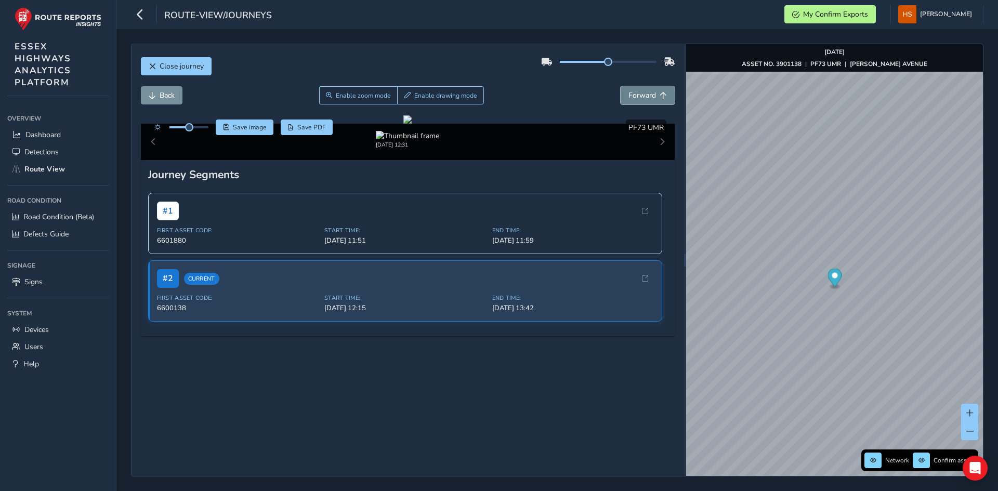
click at [646, 103] on button "Forward" at bounding box center [648, 95] width 54 height 18
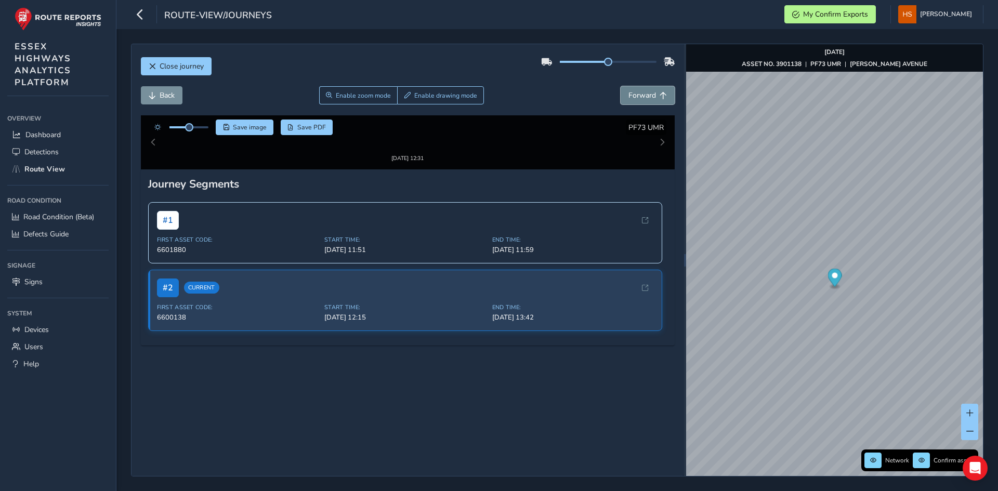
click at [646, 103] on button "Forward" at bounding box center [648, 95] width 54 height 18
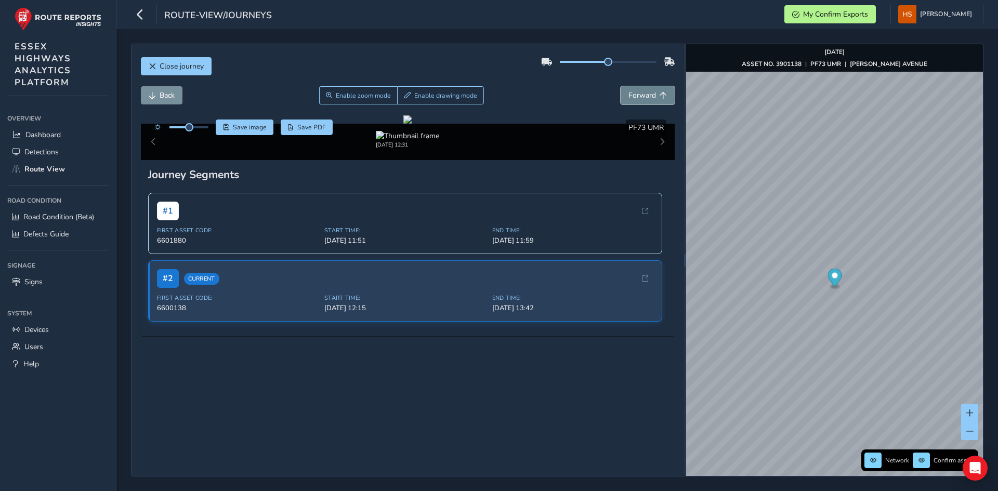
click at [646, 103] on button "Forward" at bounding box center [648, 95] width 54 height 18
click at [803, 174] on img "Preview frame" at bounding box center [816, 170] width 26 height 8
click at [638, 89] on button "Forward" at bounding box center [648, 95] width 54 height 18
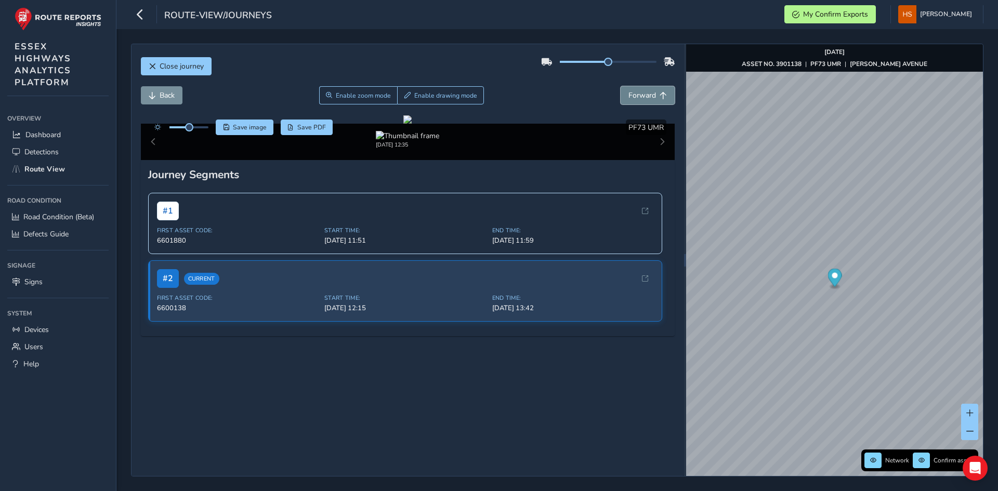
click at [632, 87] on button "Forward" at bounding box center [648, 95] width 54 height 18
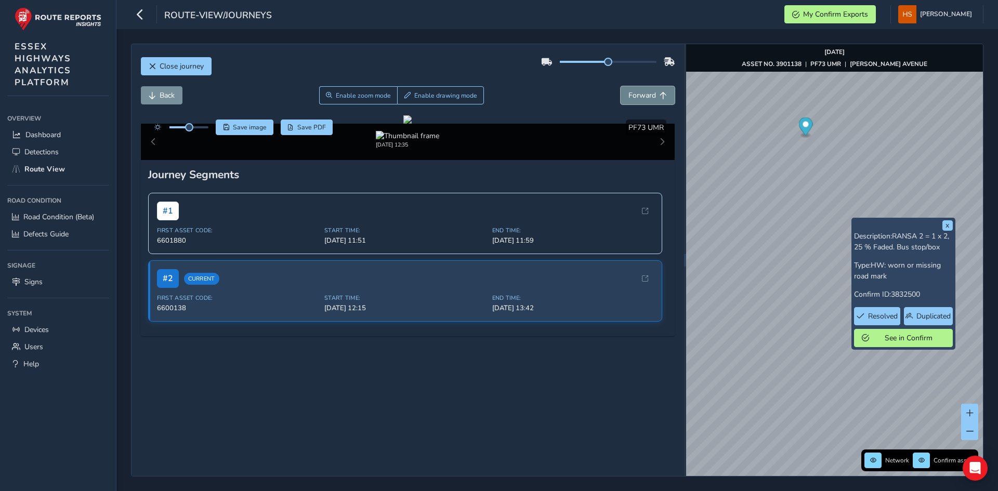
click at [637, 97] on span "Forward" at bounding box center [642, 95] width 28 height 10
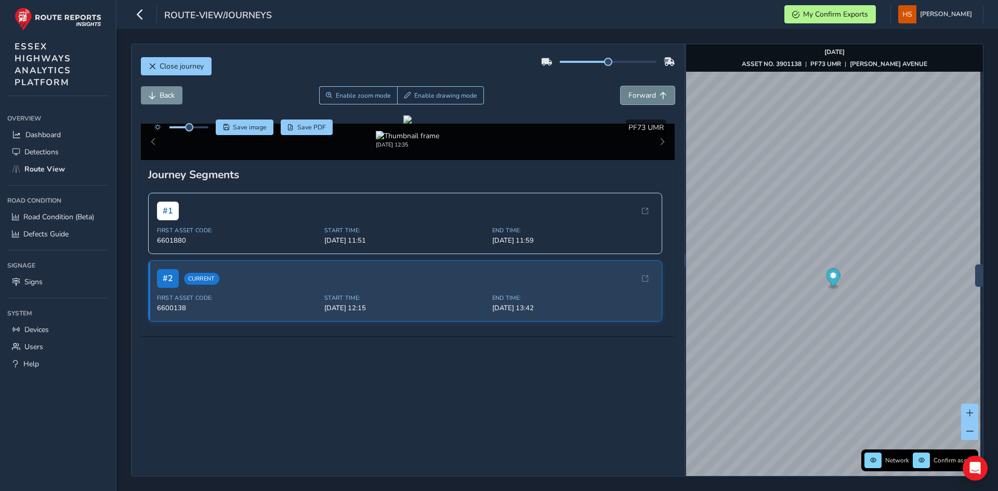
click at [660, 92] on span "Forward" at bounding box center [663, 95] width 7 height 7
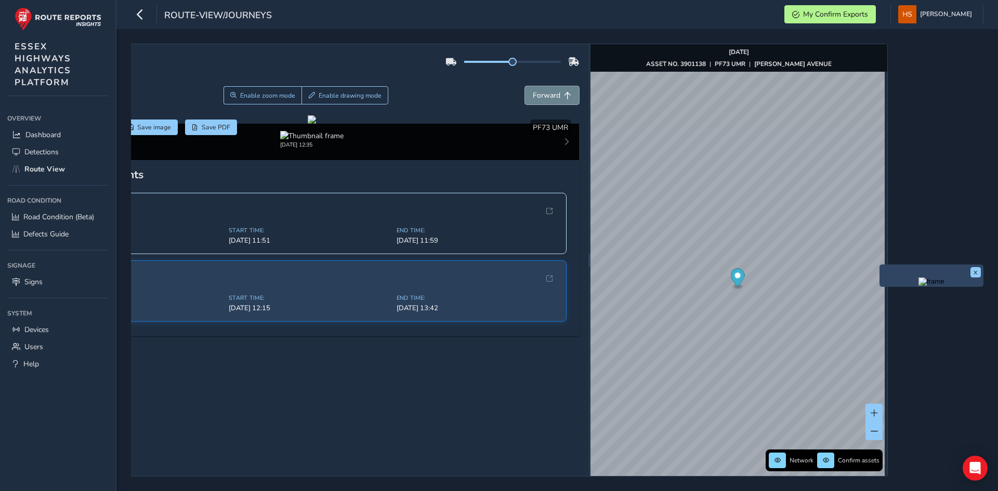
scroll to position [0, 103]
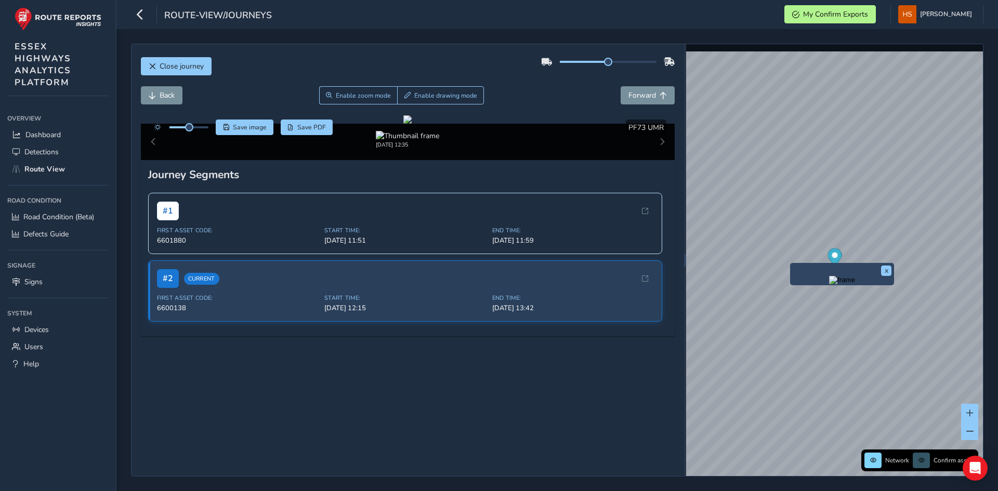
click at [829, 284] on img "Preview frame" at bounding box center [842, 280] width 26 height 8
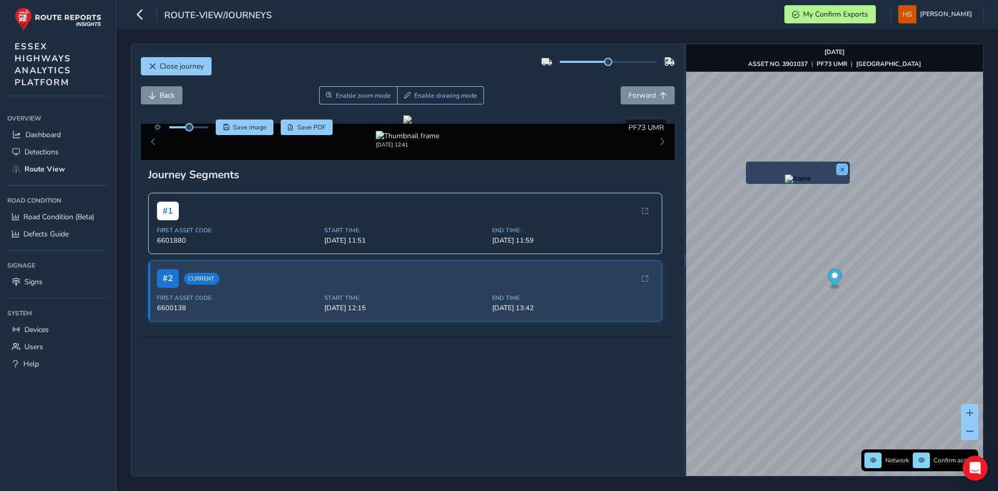
click at [845, 167] on button "x" at bounding box center [842, 169] width 10 height 10
drag, startPoint x: 656, startPoint y: 103, endPoint x: 652, endPoint y: 98, distance: 6.7
click at [655, 102] on button "Forward" at bounding box center [648, 95] width 54 height 18
